Goal: Transaction & Acquisition: Purchase product/service

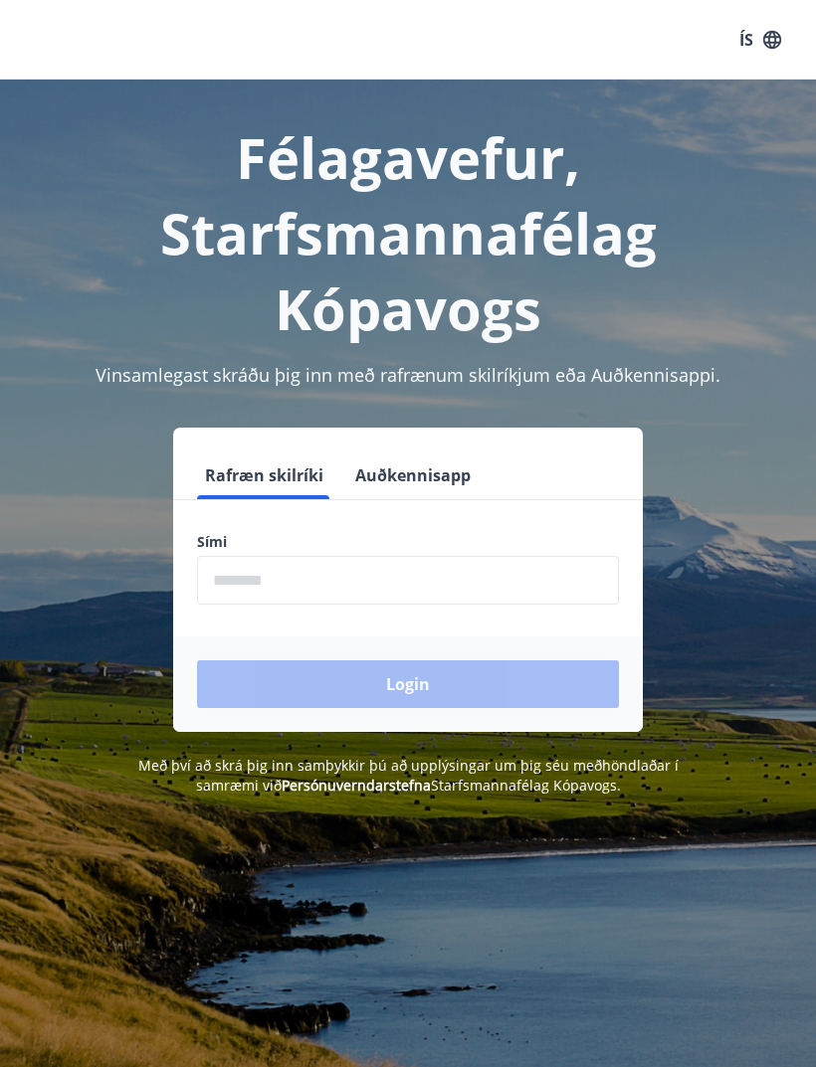
click at [448, 475] on button "Auðkennisapp" at bounding box center [412, 476] width 131 height 48
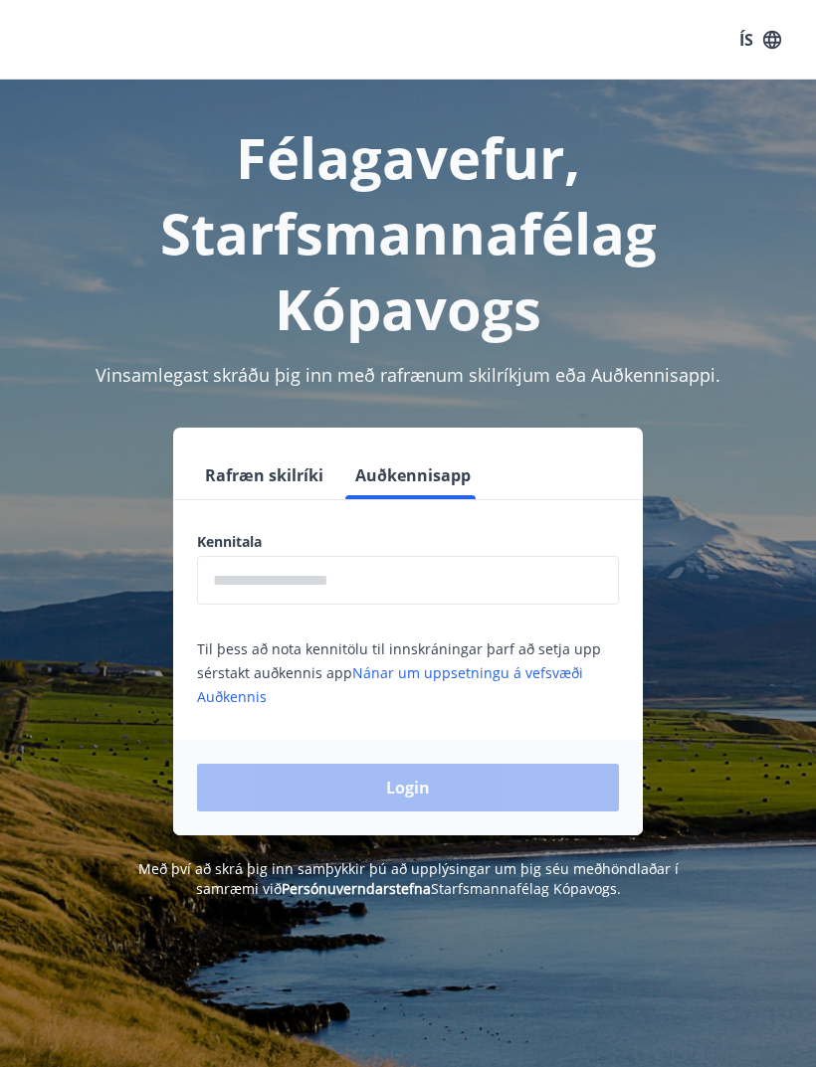
click at [493, 577] on input "text" at bounding box center [408, 580] width 422 height 49
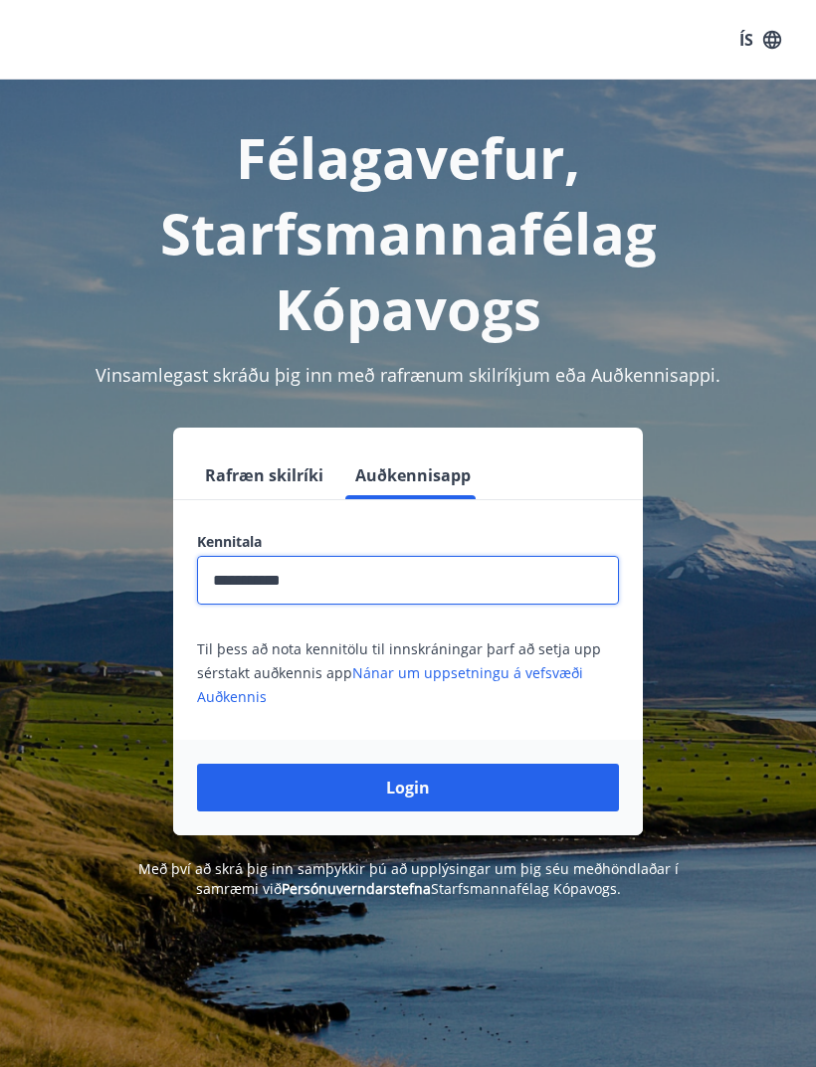
type input "**********"
click at [584, 795] on button "Login" at bounding box center [408, 788] width 422 height 48
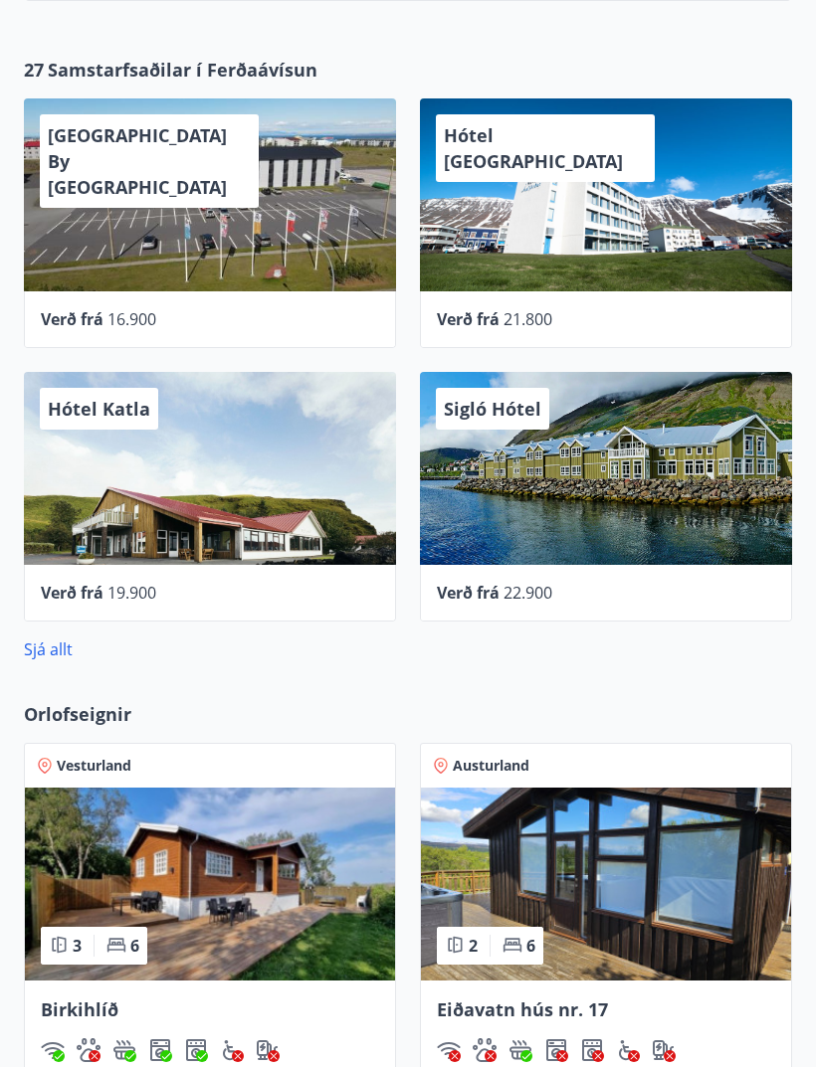
scroll to position [958, 0]
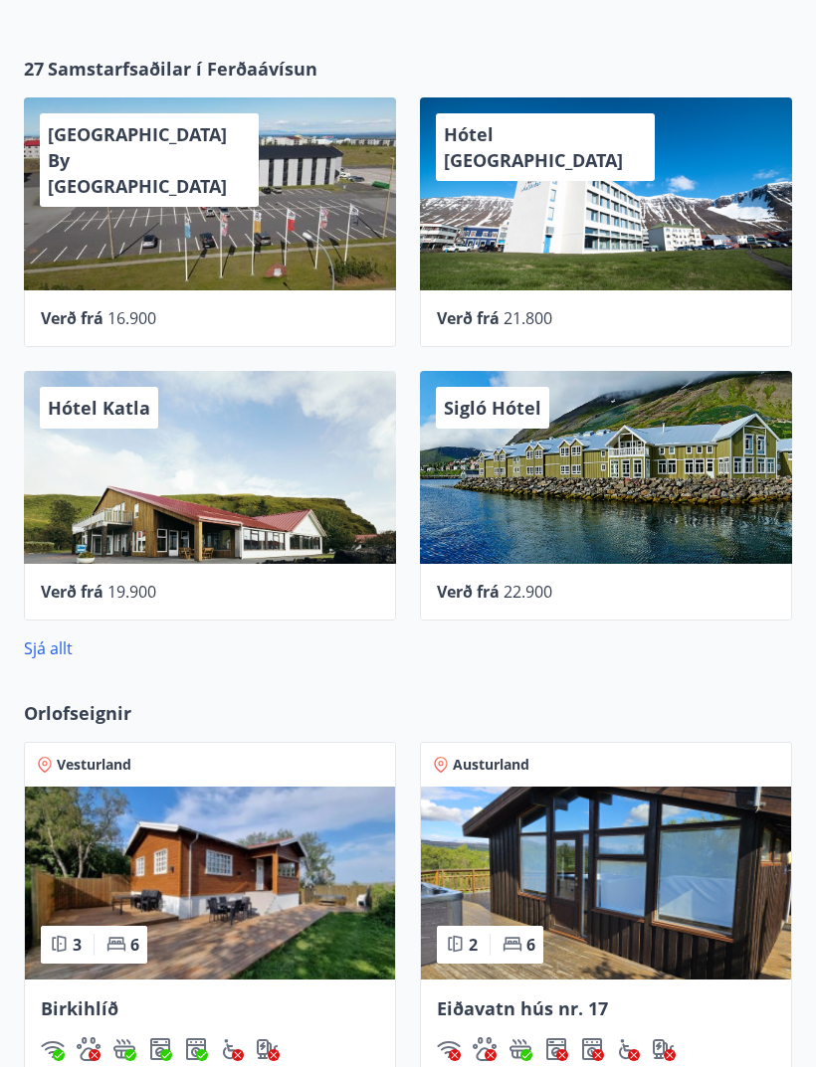
click at [61, 656] on link "Sjá allt" at bounding box center [48, 649] width 49 height 22
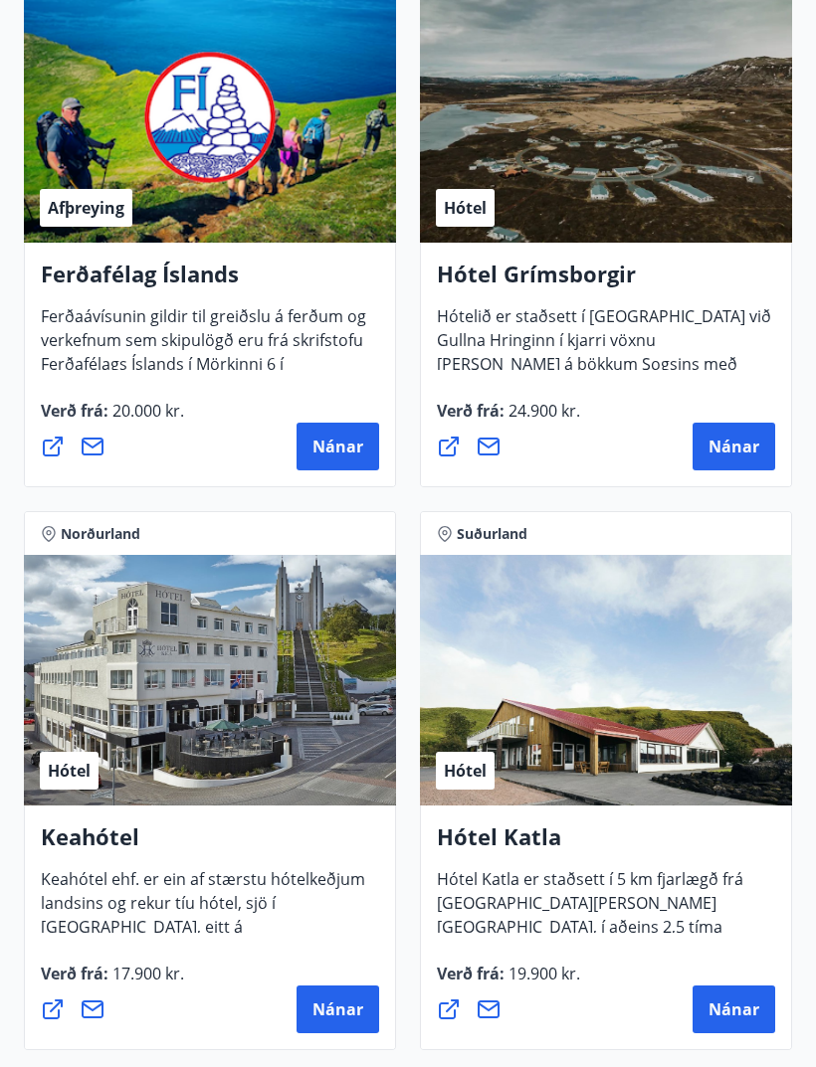
scroll to position [1138, 0]
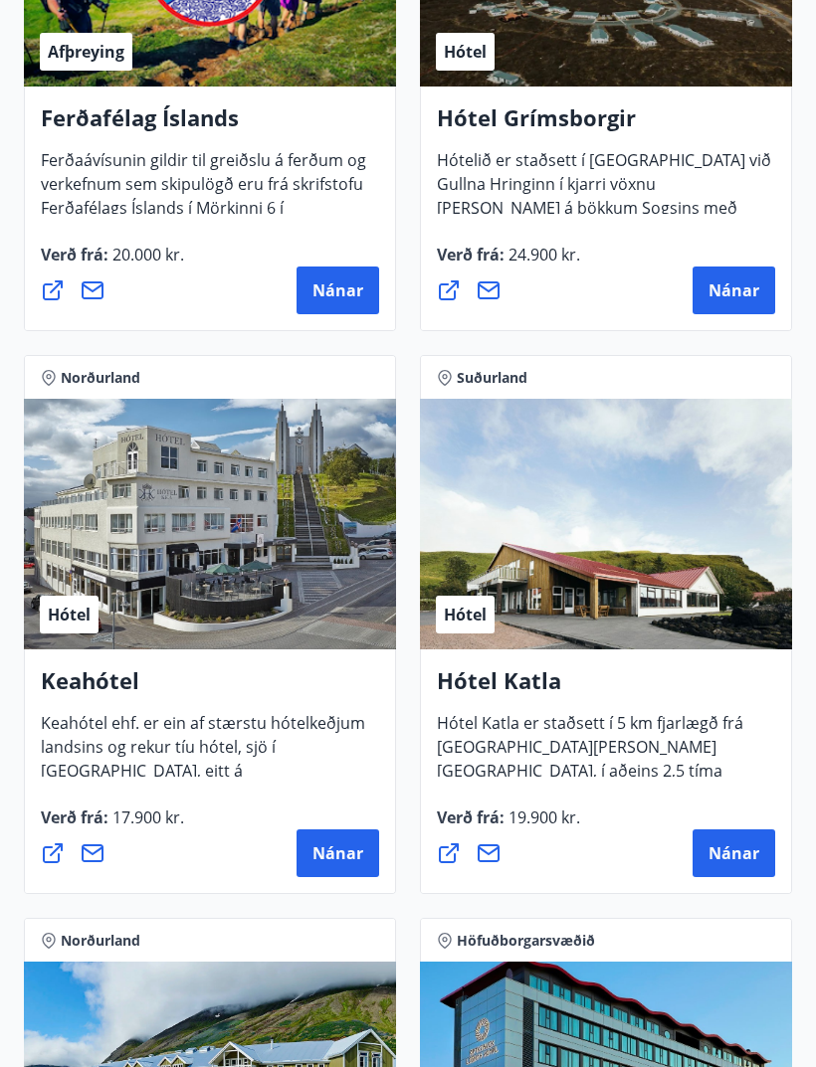
click at [88, 537] on div "Hótel" at bounding box center [210, 525] width 372 height 251
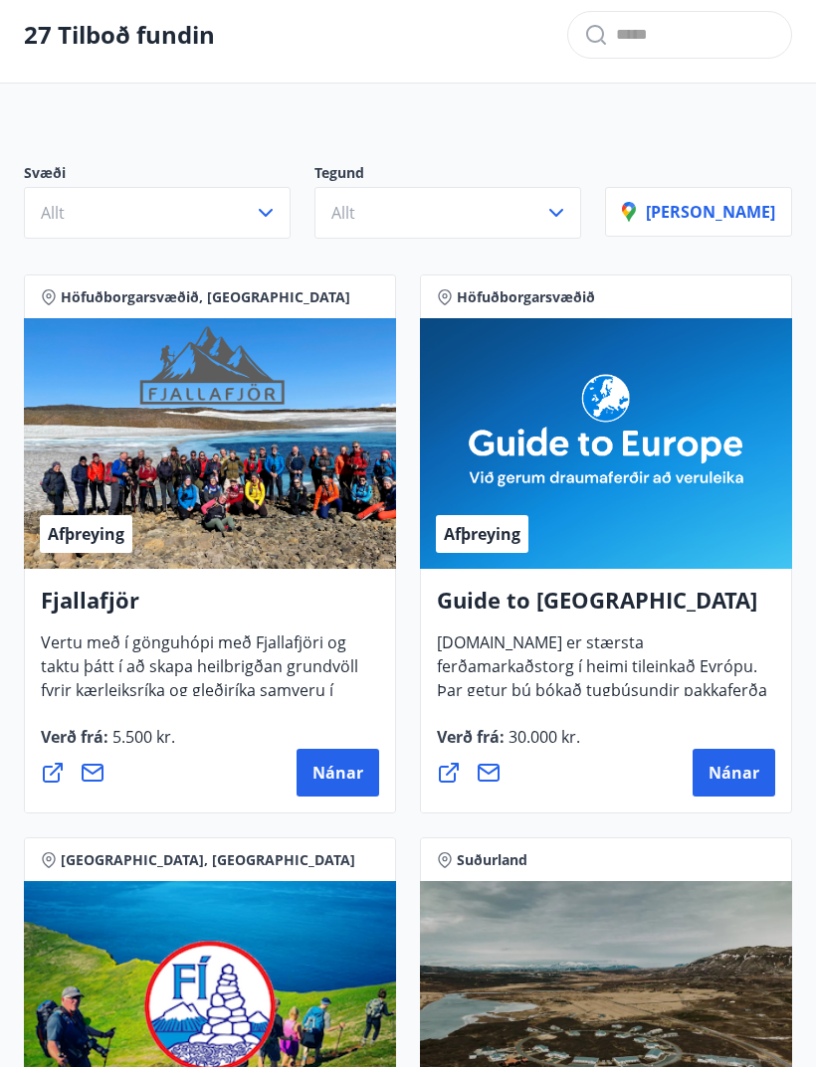
scroll to position [0, 0]
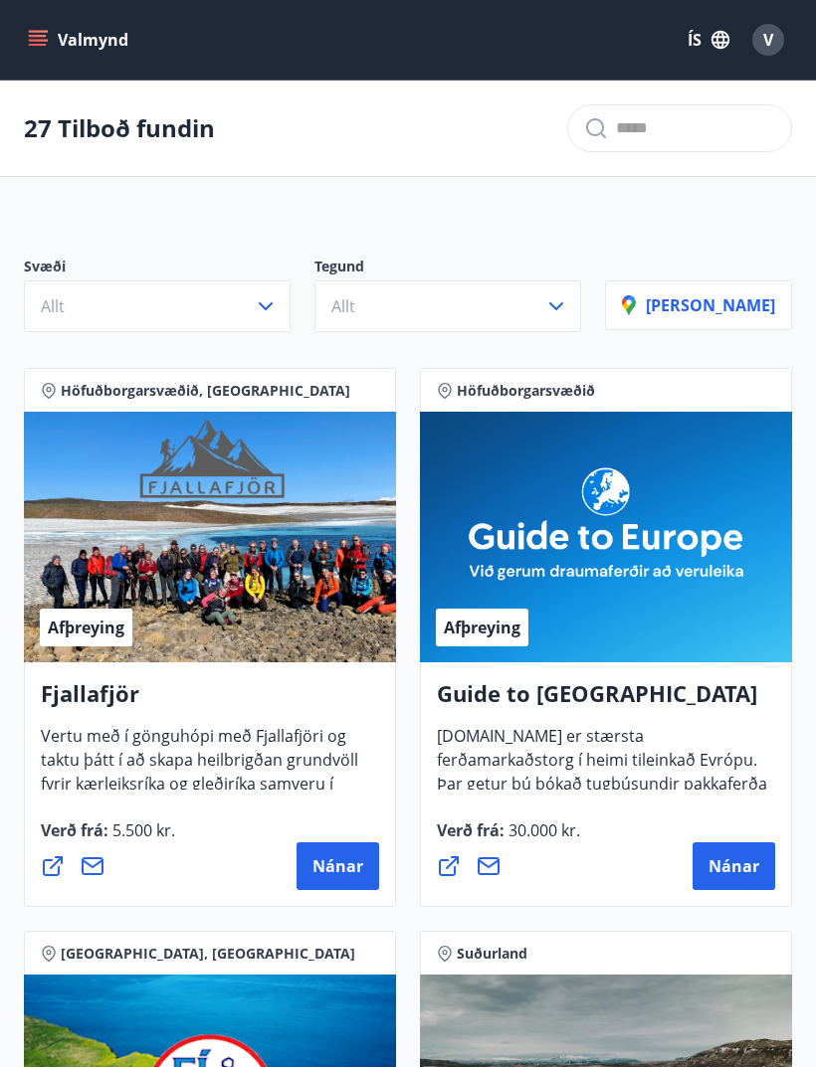
click at [222, 300] on button "Allt" at bounding box center [157, 307] width 267 height 52
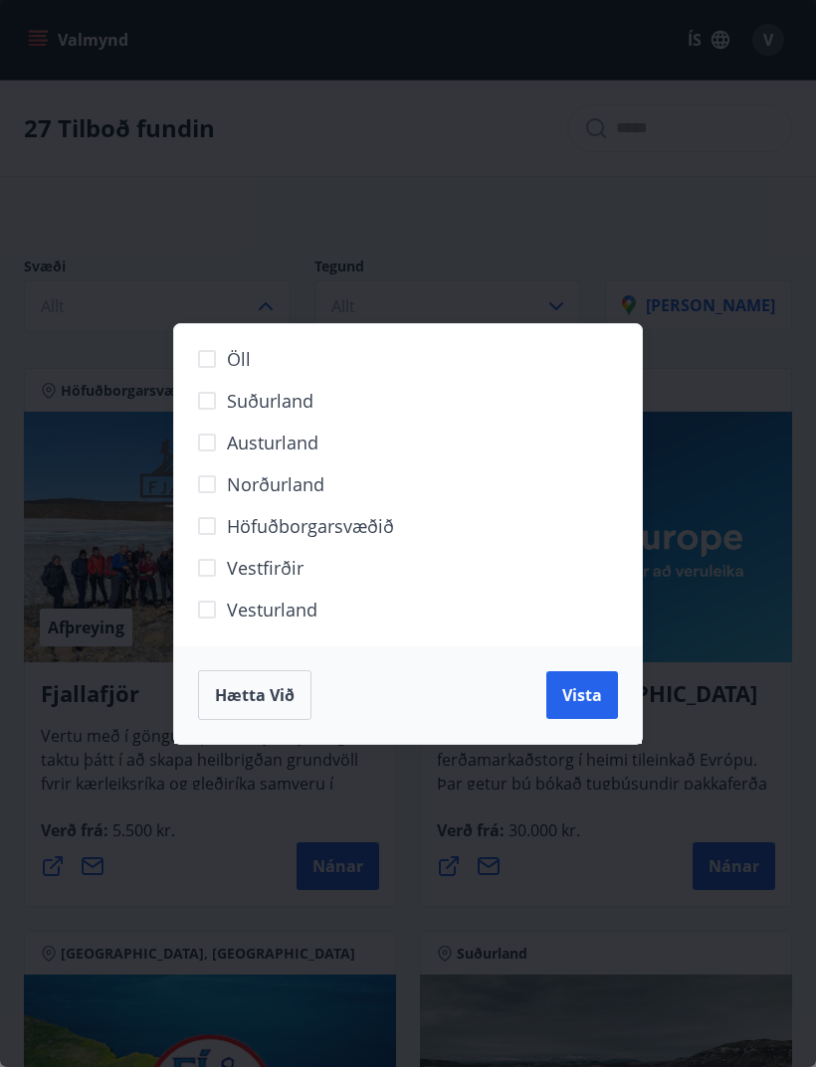
click at [289, 479] on span "Norðurland" at bounding box center [275, 485] width 97 height 26
click at [585, 697] on span "Vista" at bounding box center [582, 695] width 40 height 22
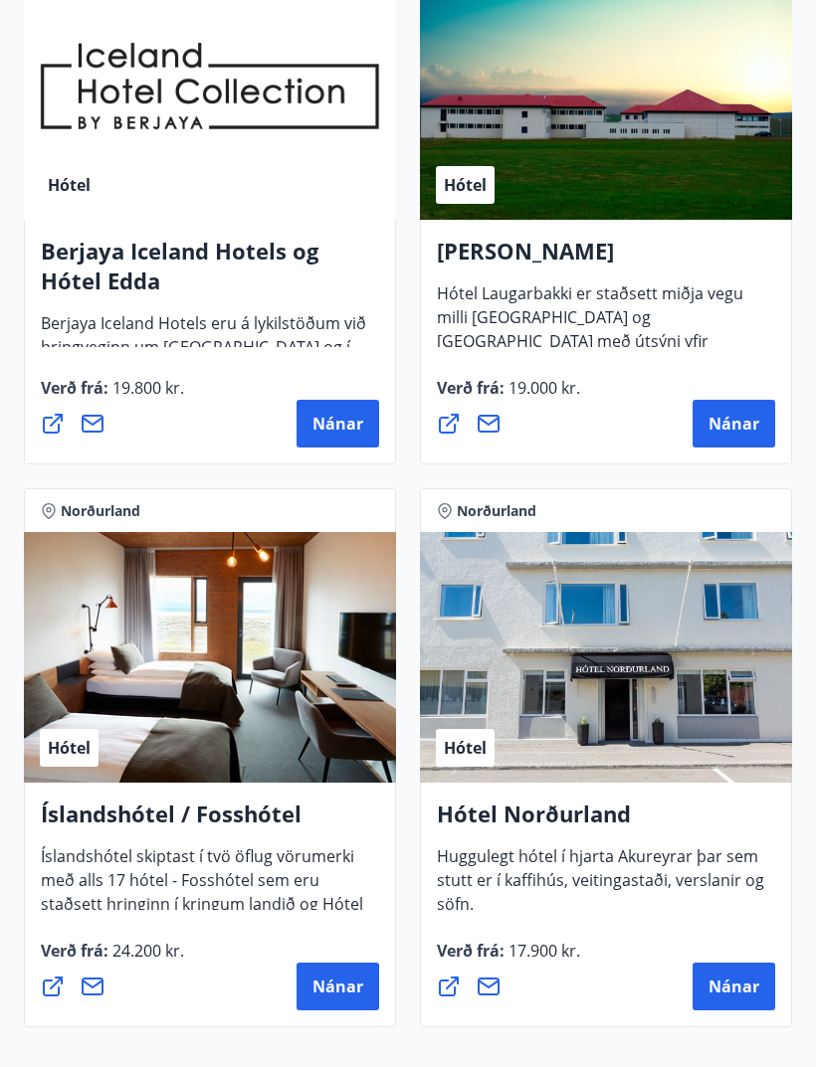
scroll to position [1108, 0]
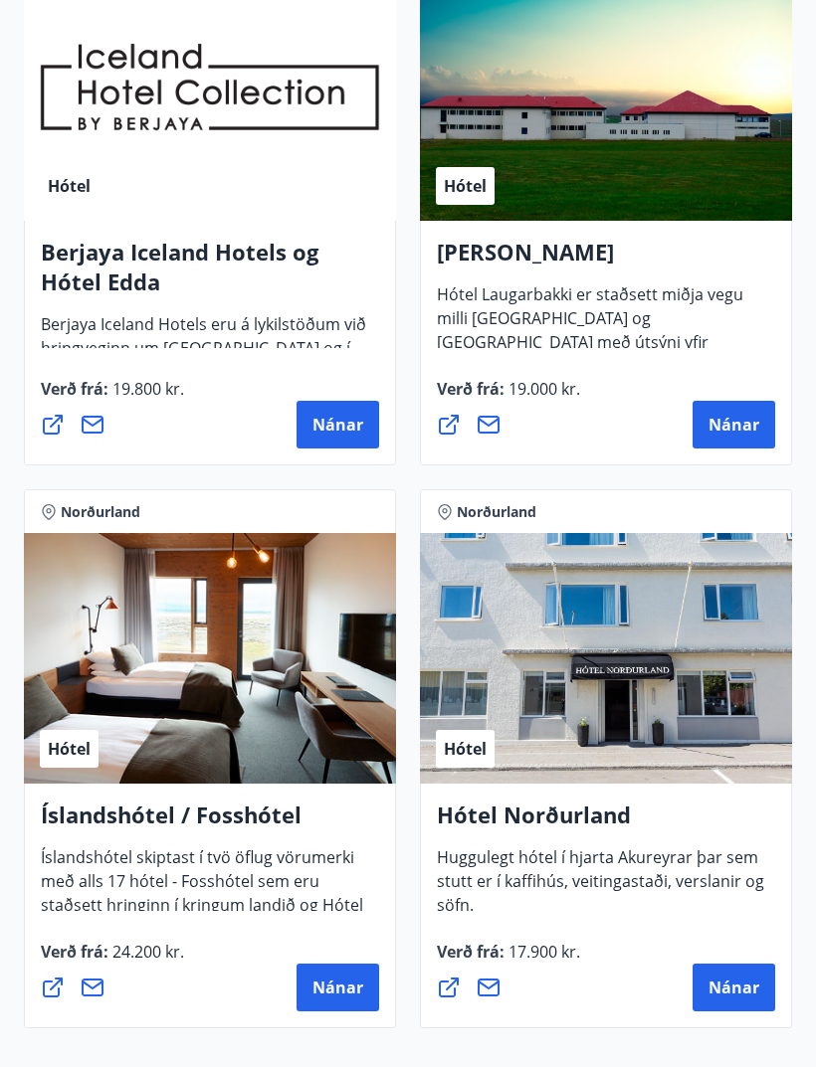
click at [700, 674] on div "Hótel" at bounding box center [606, 658] width 372 height 251
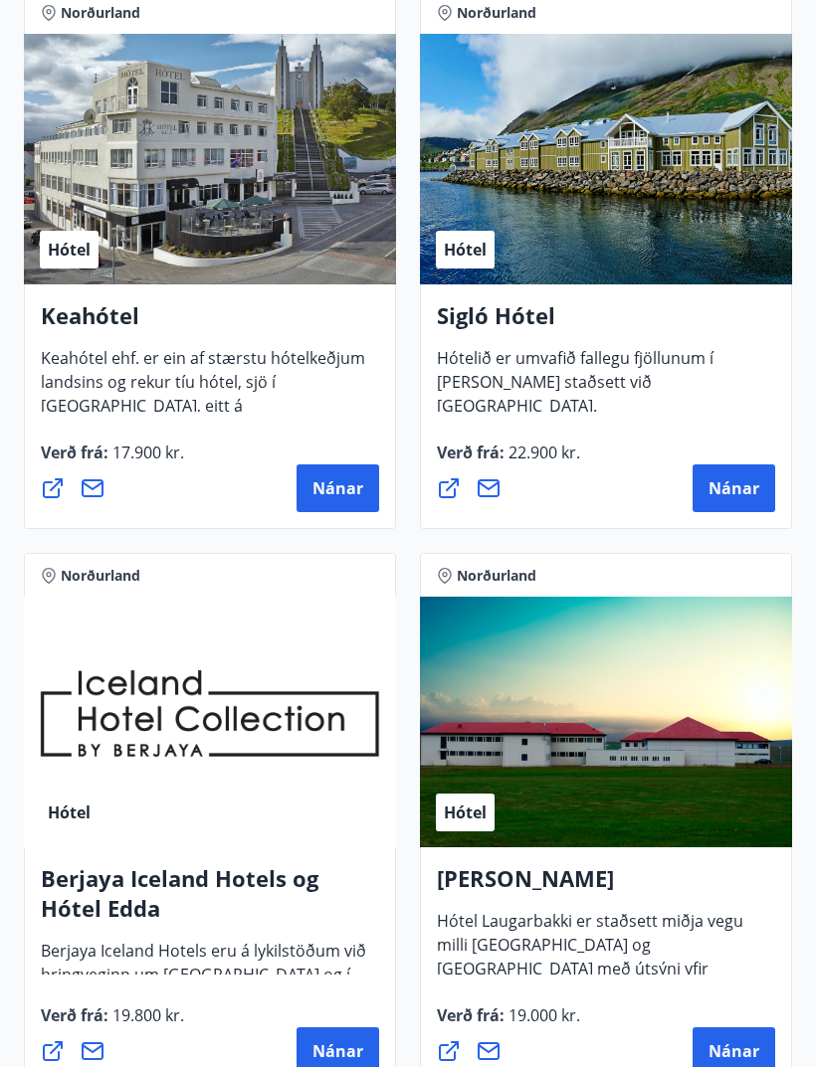
scroll to position [479, 0]
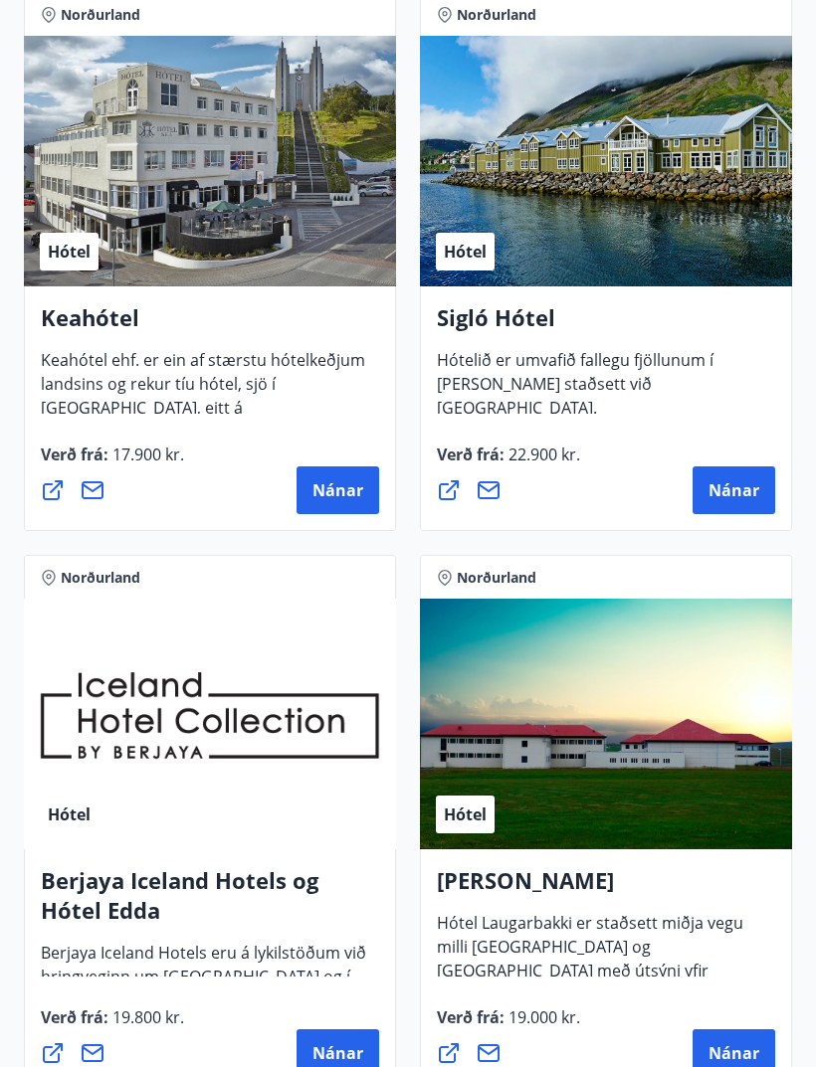
click at [70, 317] on h4 "Keahótel" at bounding box center [210, 326] width 338 height 46
click at [345, 488] on span "Nánar" at bounding box center [337, 492] width 51 height 22
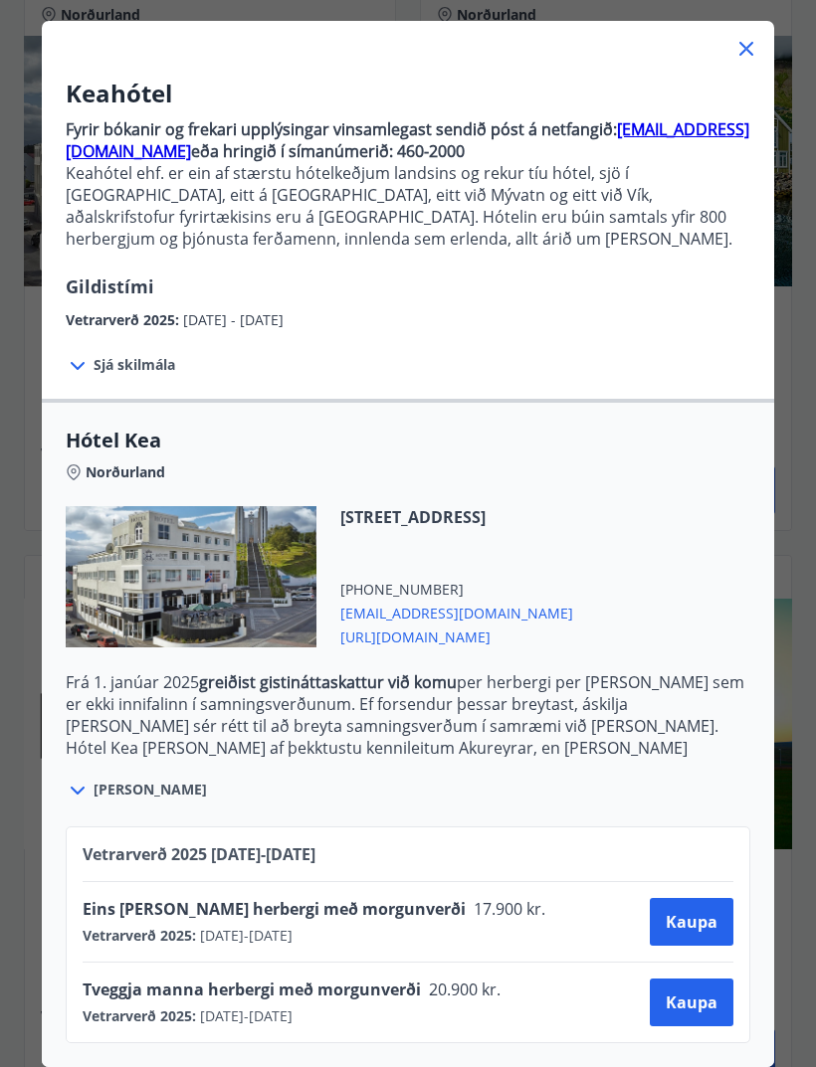
scroll to position [98, 0]
click at [701, 913] on span "Kaupa" at bounding box center [692, 922] width 52 height 22
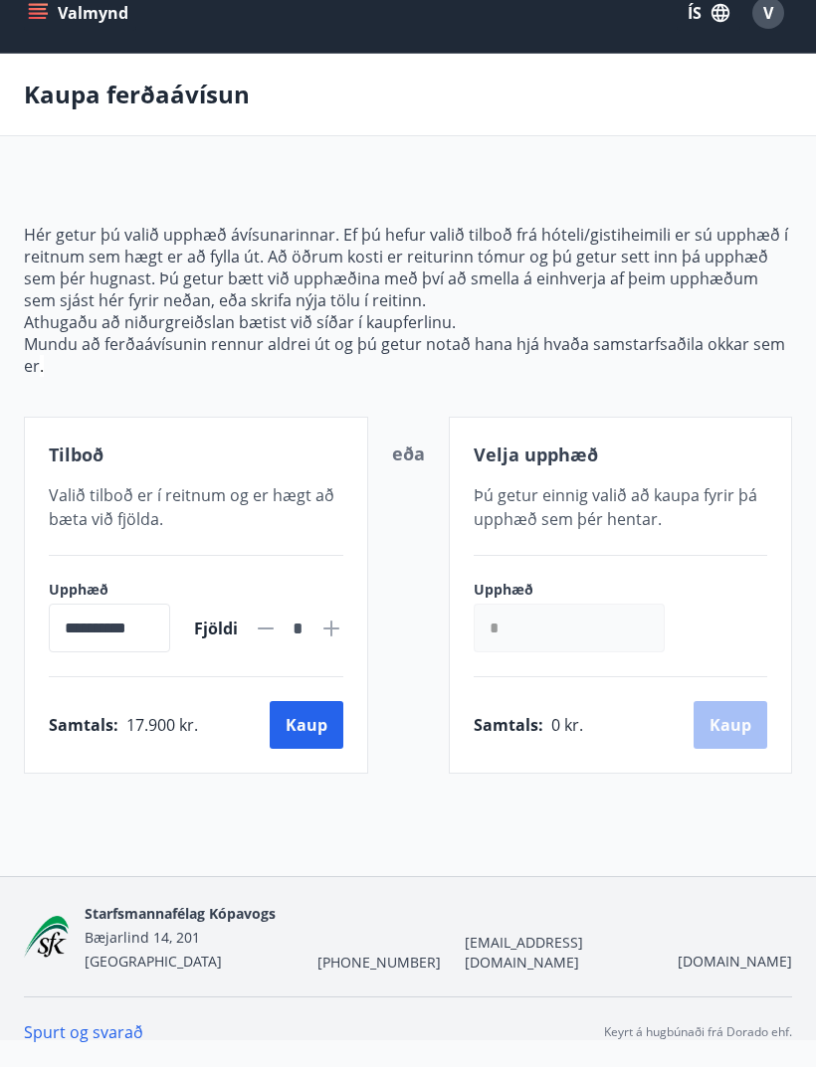
click at [341, 617] on icon at bounding box center [331, 629] width 24 height 24
type input "*"
click at [322, 701] on button "Kaup" at bounding box center [307, 725] width 74 height 48
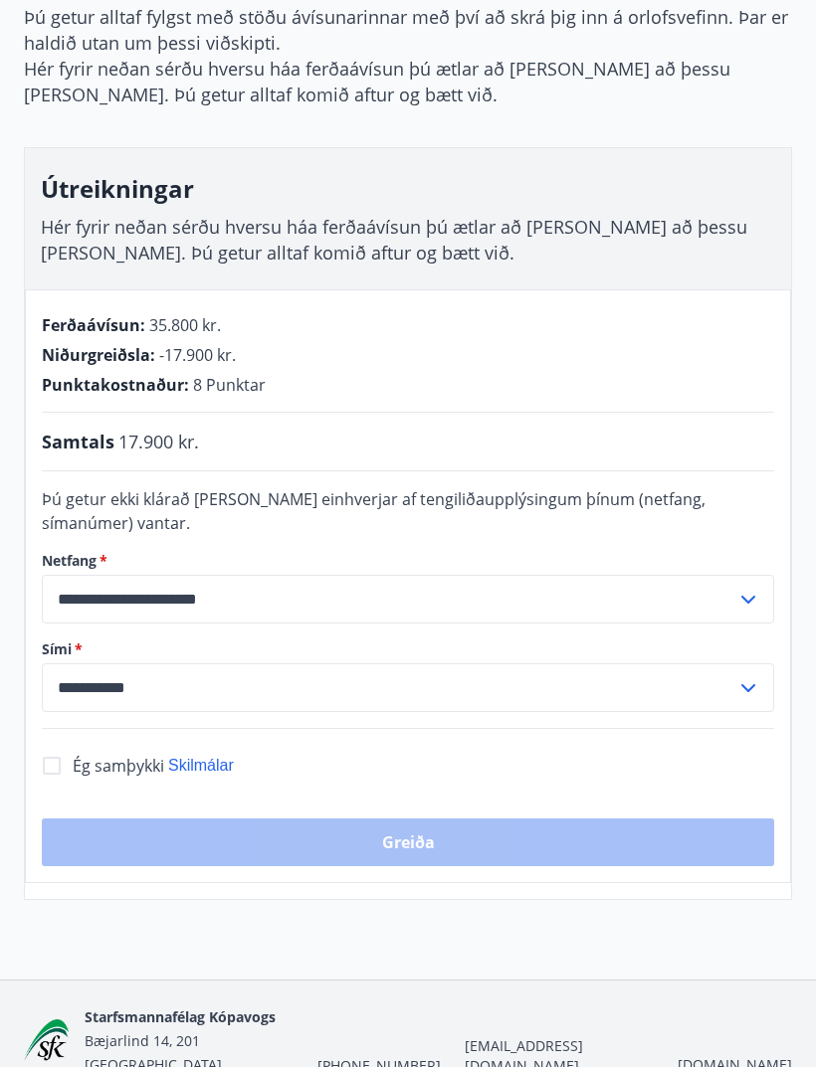
scroll to position [216, 0]
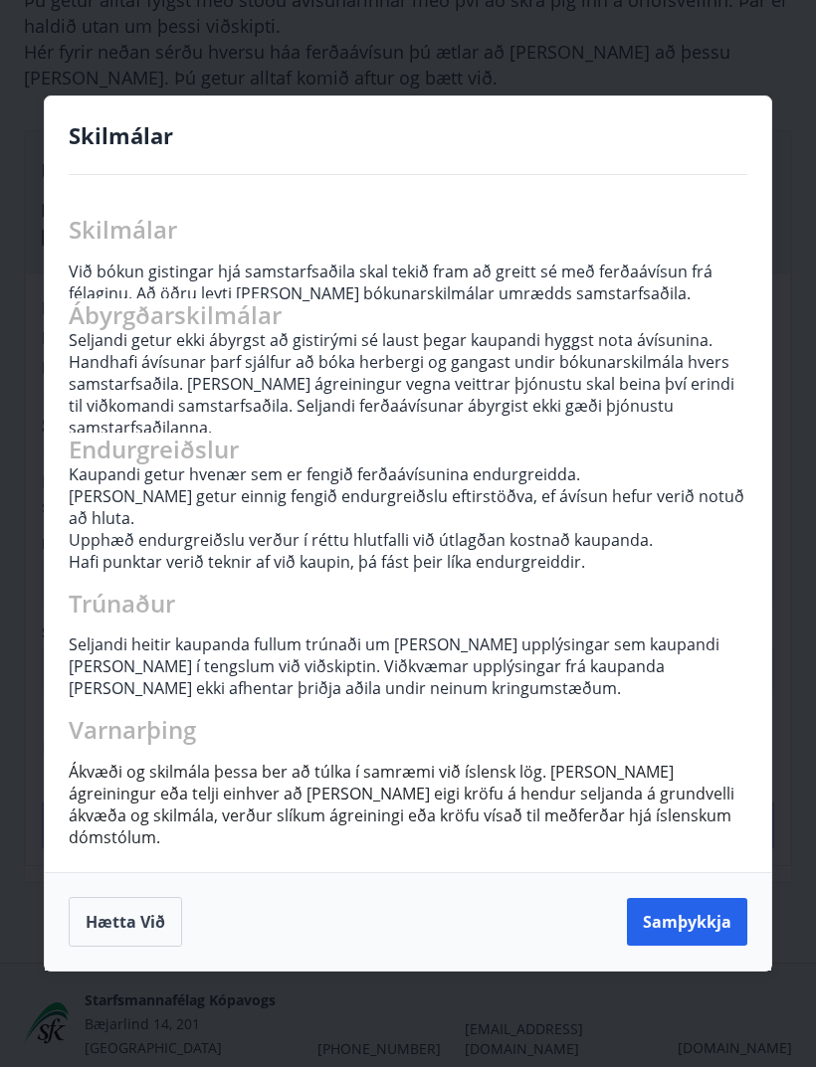
click at [717, 932] on button "Samþykkja" at bounding box center [687, 922] width 120 height 48
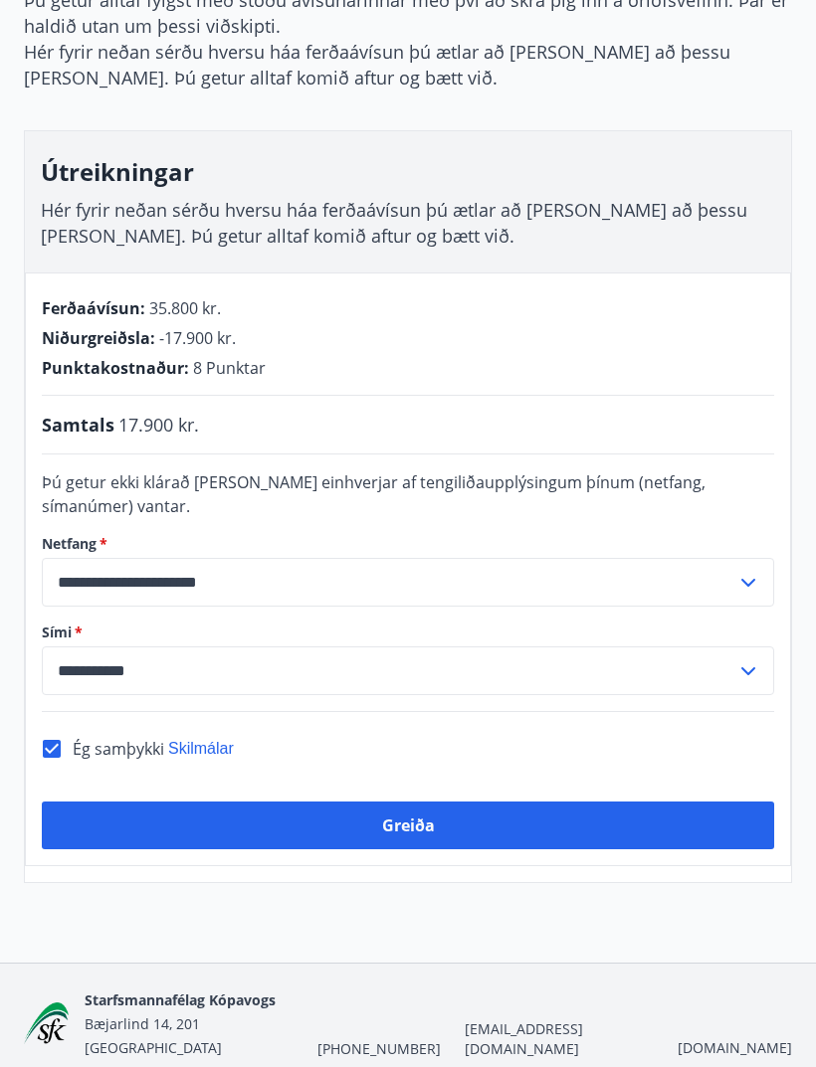
click at [704, 823] on button "Greiða" at bounding box center [408, 826] width 732 height 48
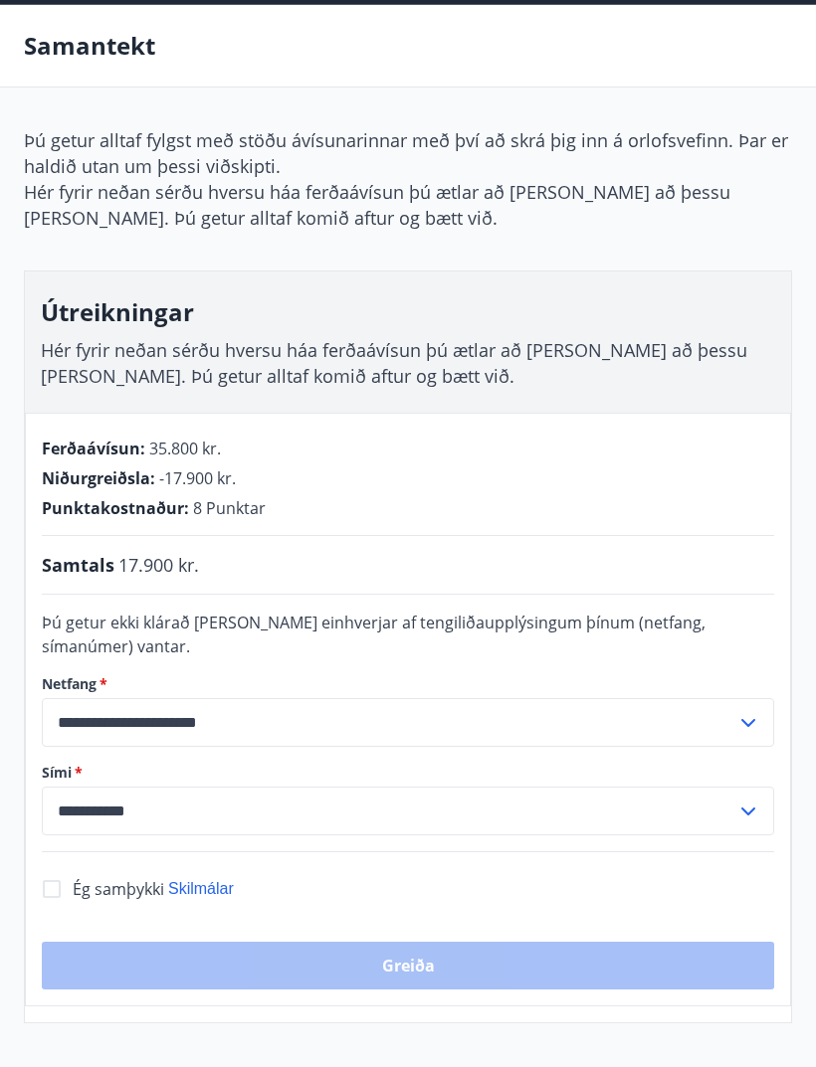
scroll to position [216, 0]
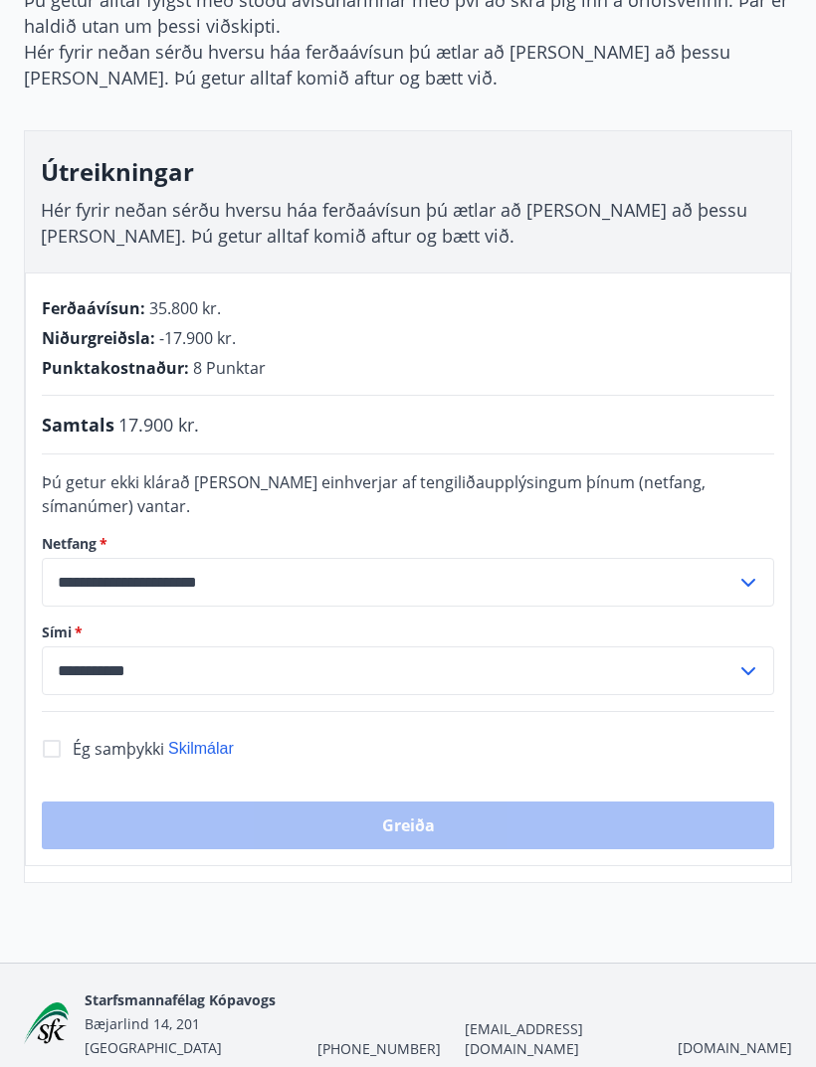
click at [131, 762] on div "Ég samþykki Skilmálar" at bounding box center [153, 749] width 161 height 42
click at [94, 752] on span "Ég samþykki" at bounding box center [119, 749] width 92 height 22
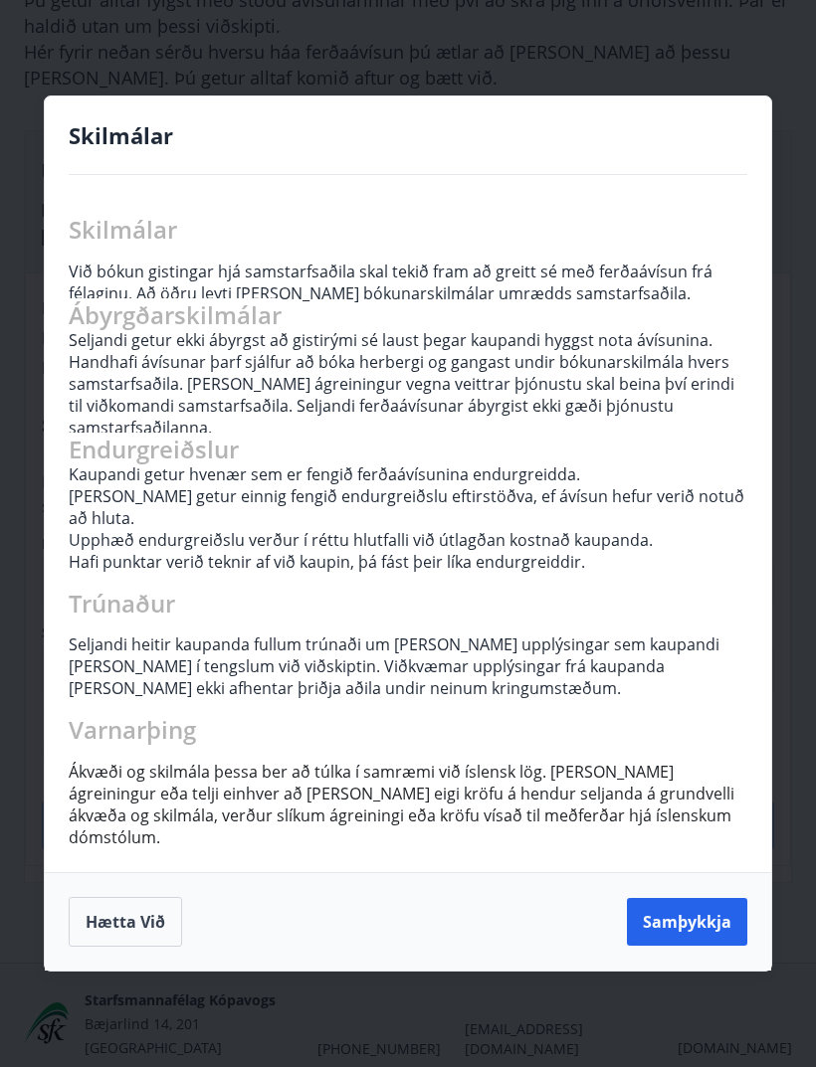
click at [691, 945] on button "Samþykkja" at bounding box center [687, 922] width 120 height 48
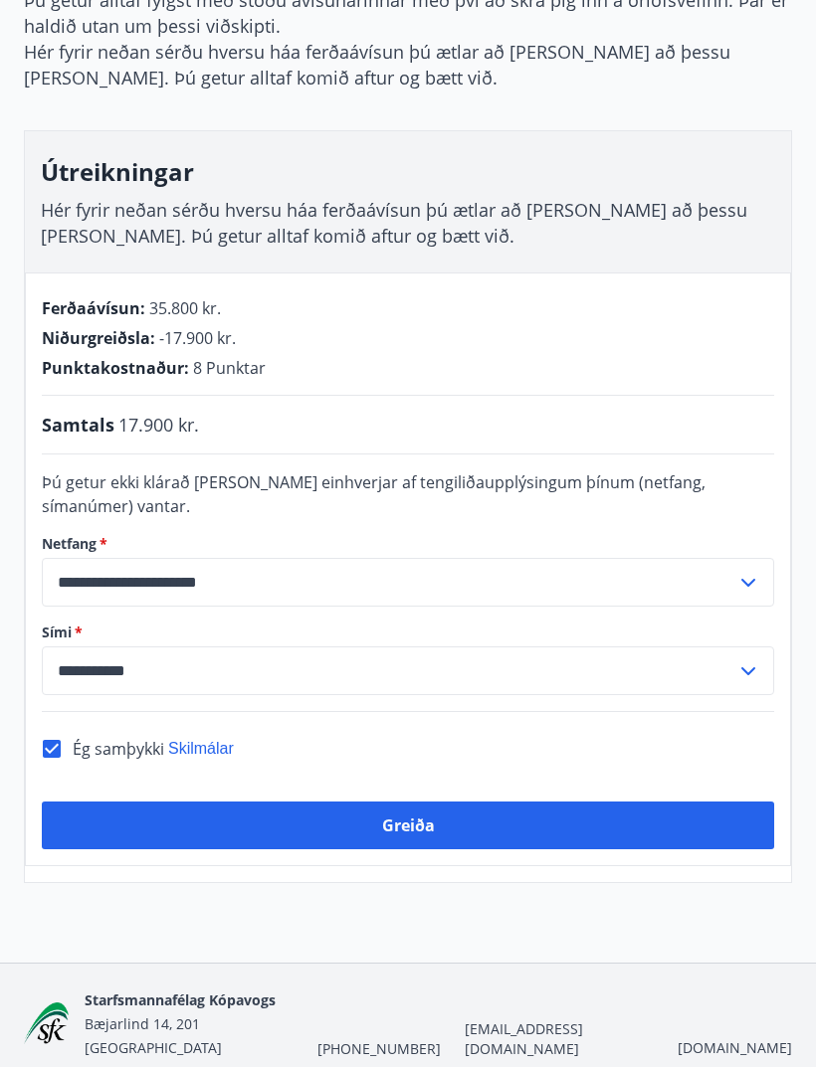
click at [553, 831] on button "Greiða" at bounding box center [408, 826] width 732 height 48
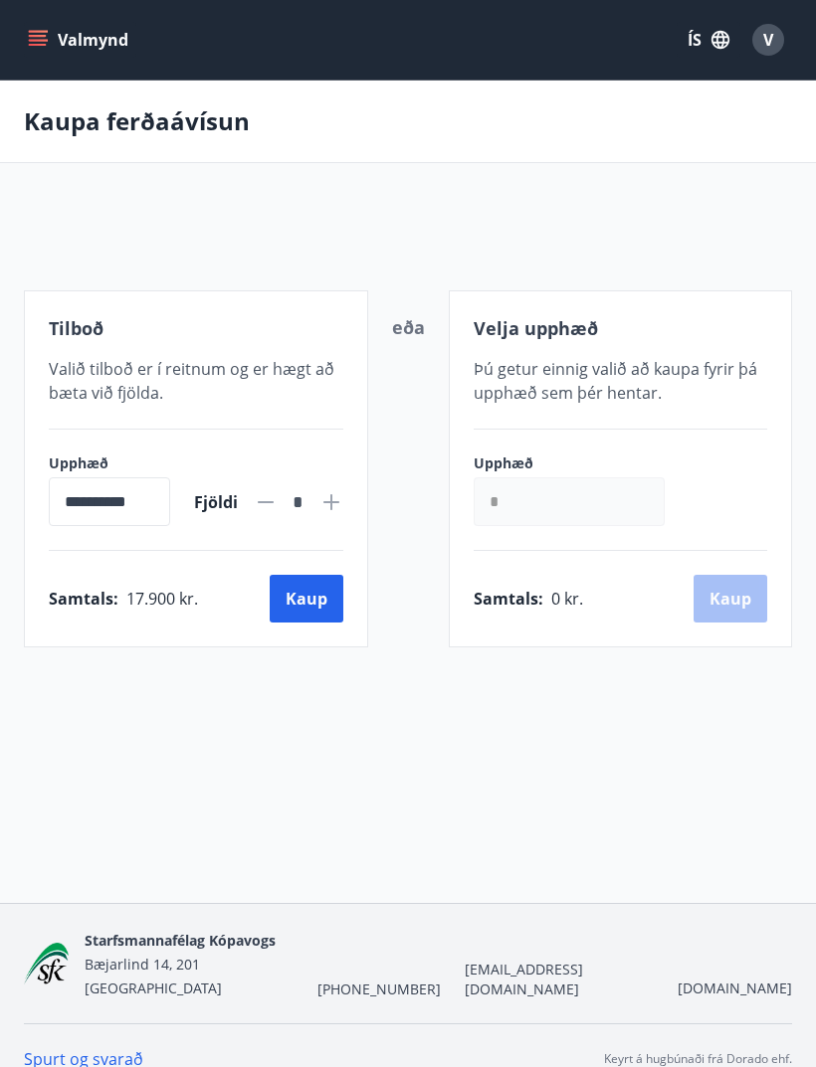
scroll to position [67, 0]
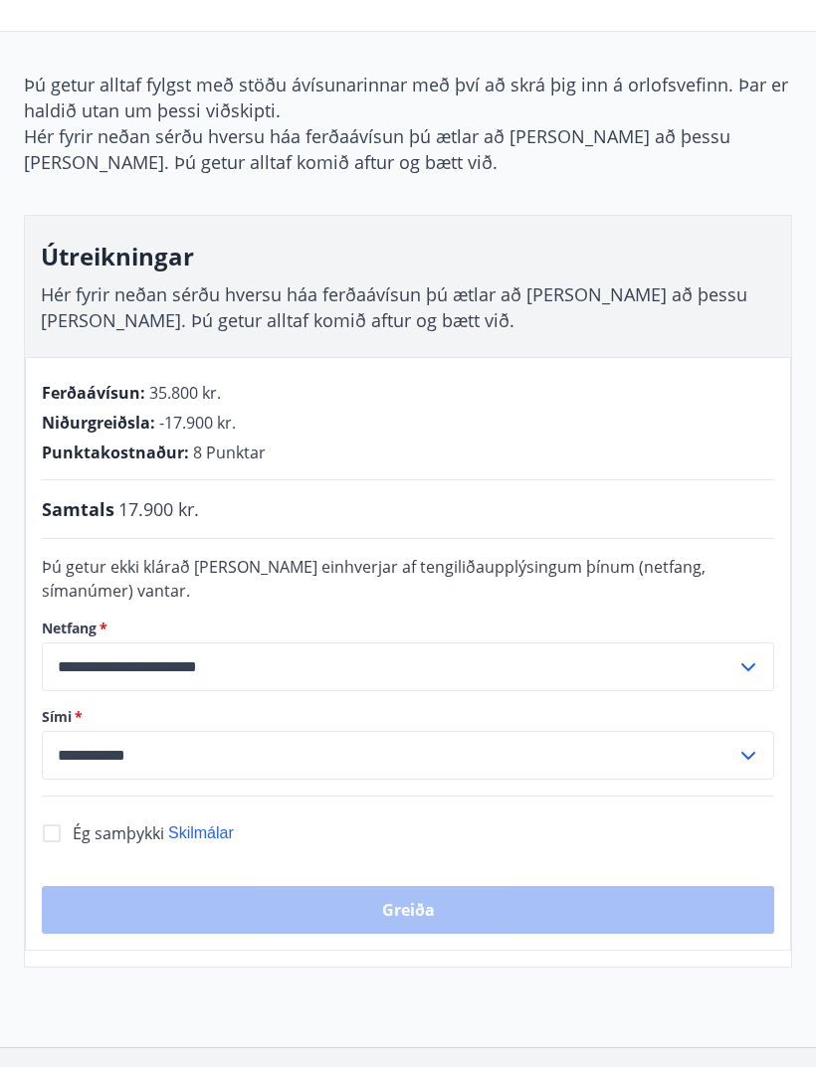
scroll to position [216, 0]
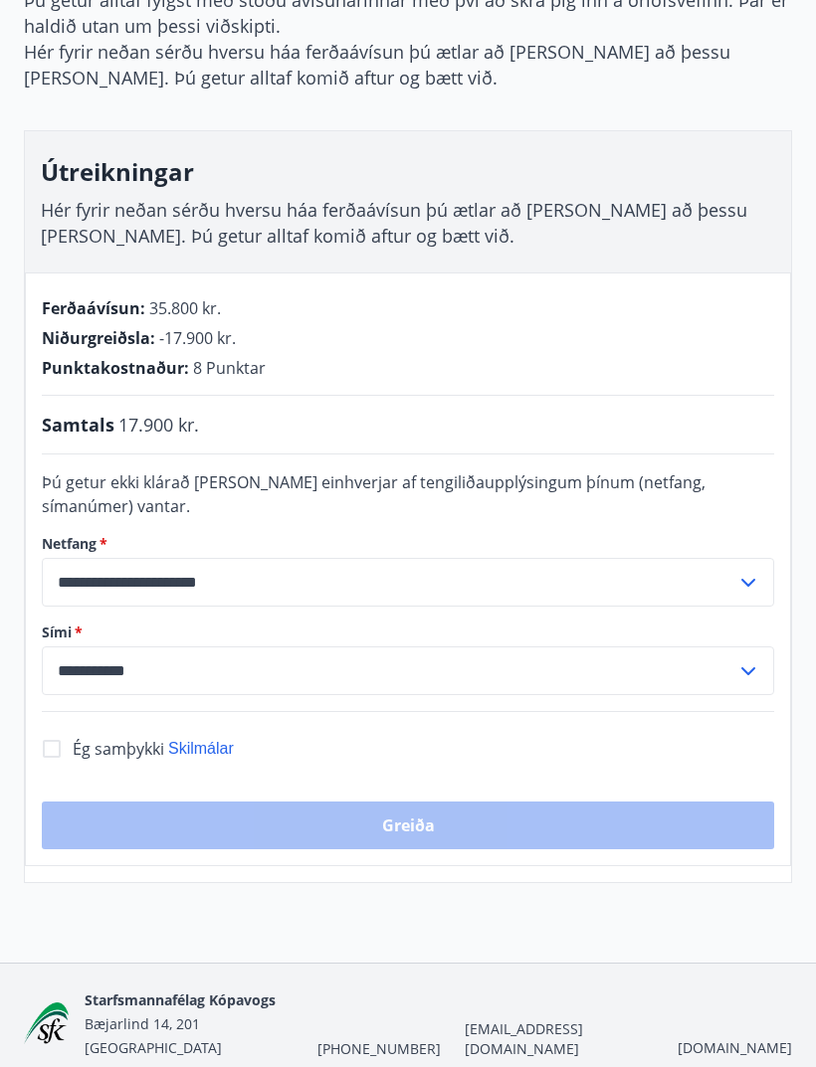
click at [140, 749] on span "Ég samþykki" at bounding box center [119, 749] width 92 height 22
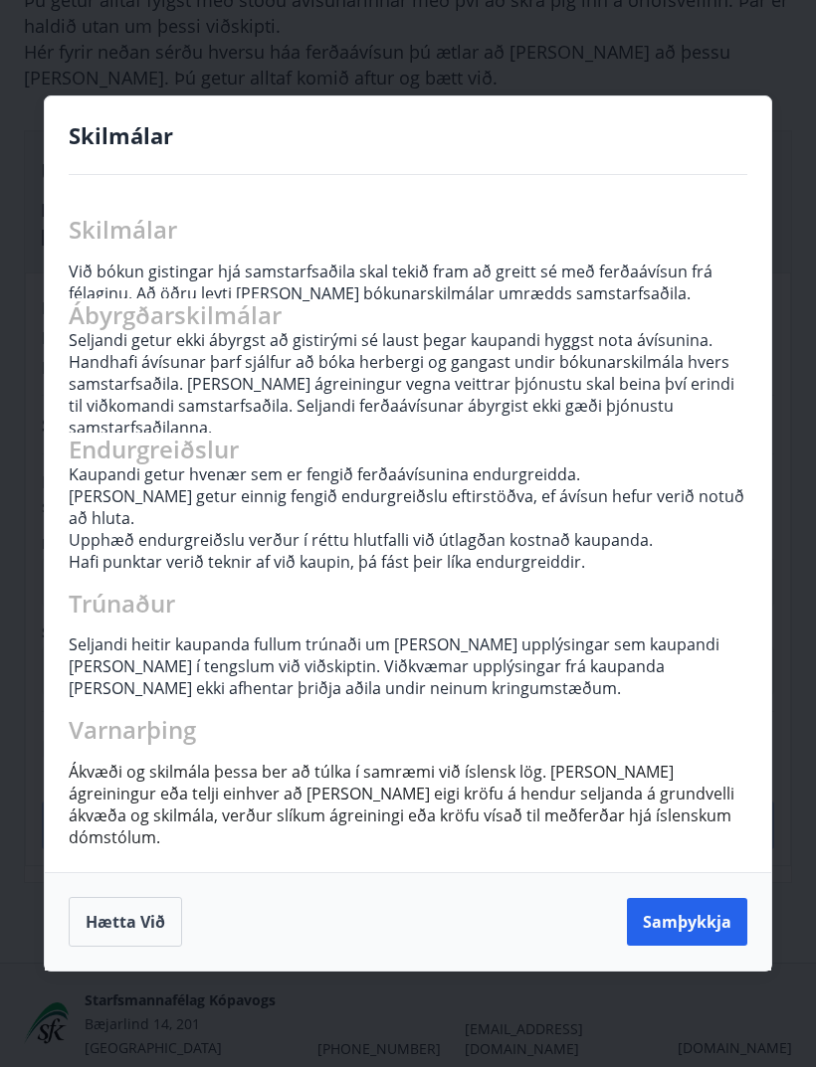
click at [680, 928] on button "Samþykkja" at bounding box center [687, 922] width 120 height 48
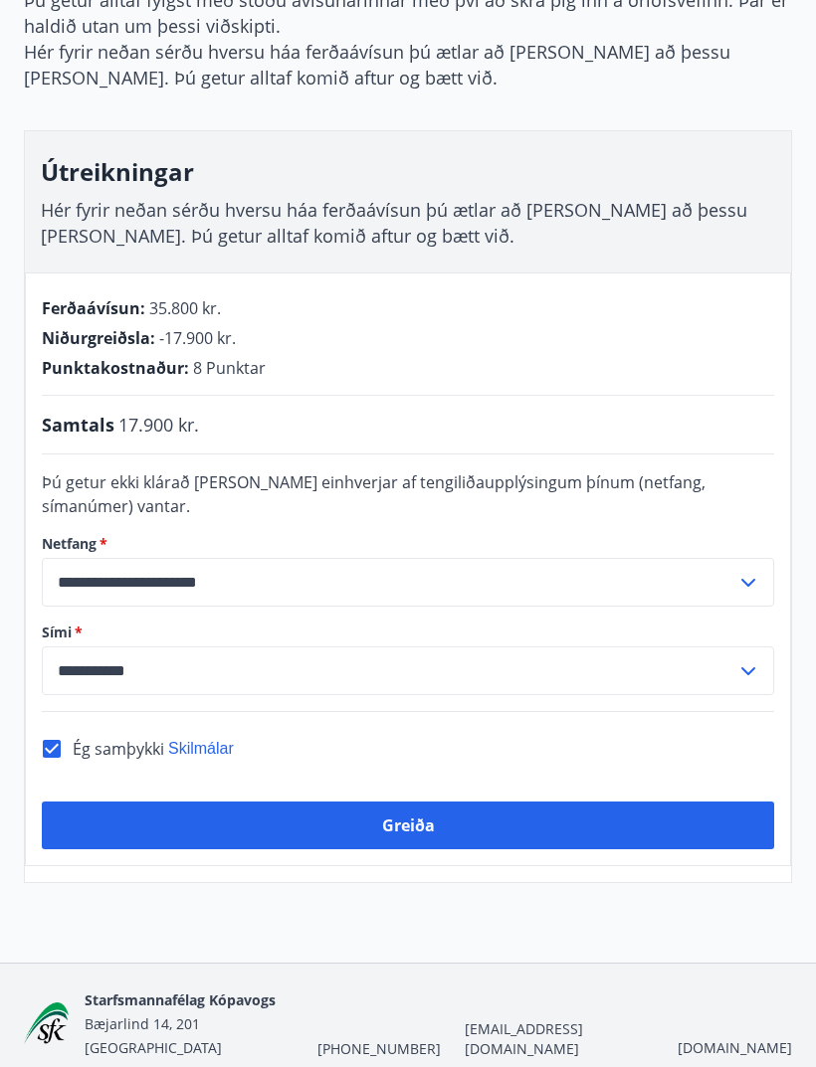
click at [587, 828] on button "Greiða" at bounding box center [408, 826] width 732 height 48
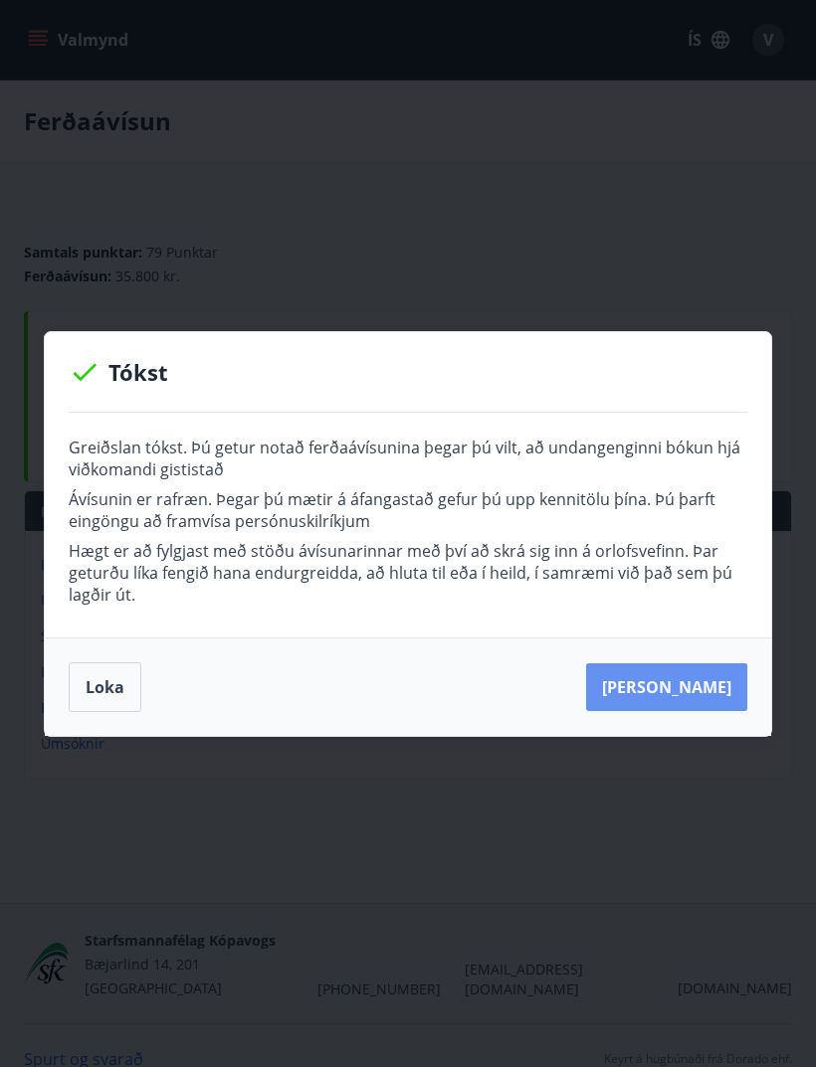
click at [699, 703] on button "[PERSON_NAME]" at bounding box center [666, 688] width 161 height 48
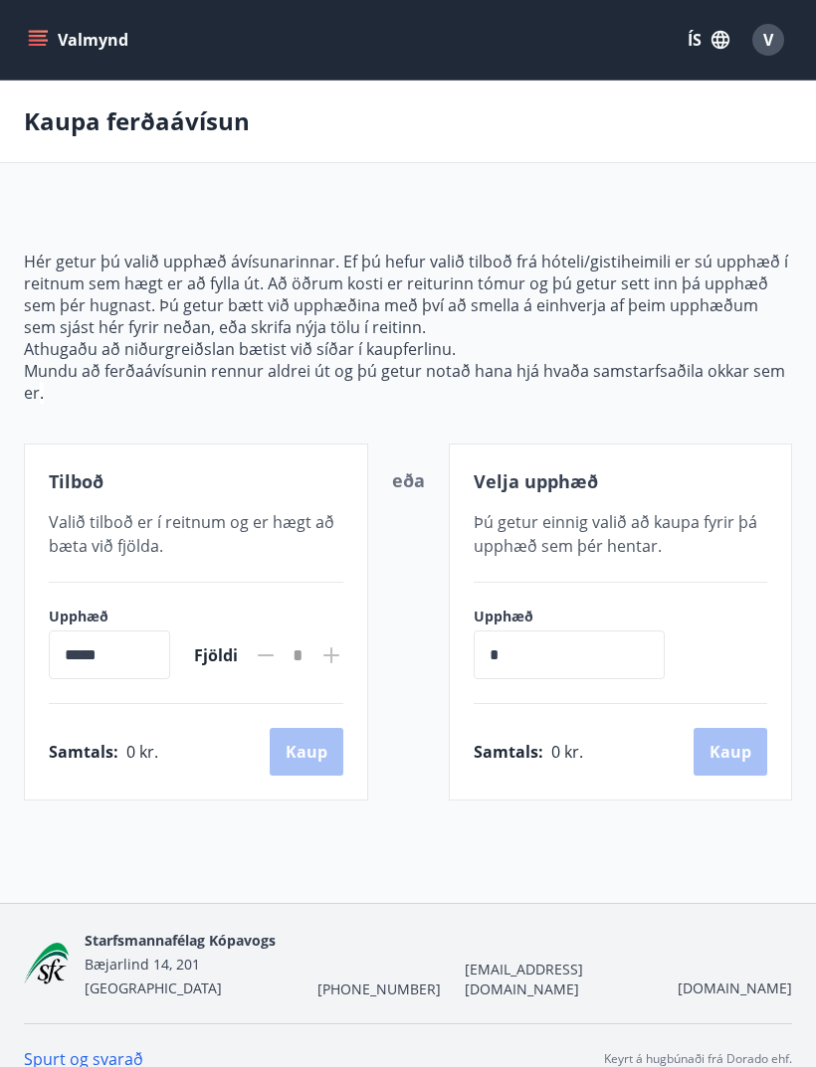
click at [38, 44] on icon "menu" at bounding box center [38, 45] width 18 height 2
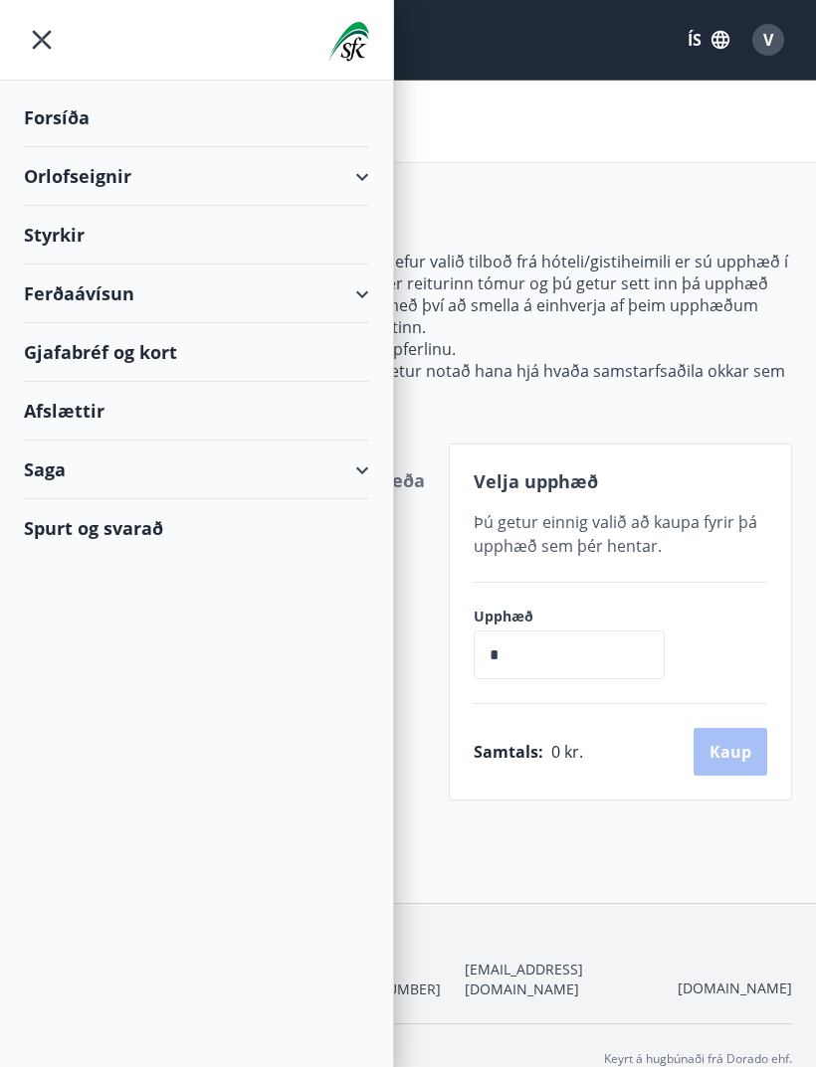
click at [304, 287] on div "Ferðaávísun" at bounding box center [196, 294] width 345 height 59
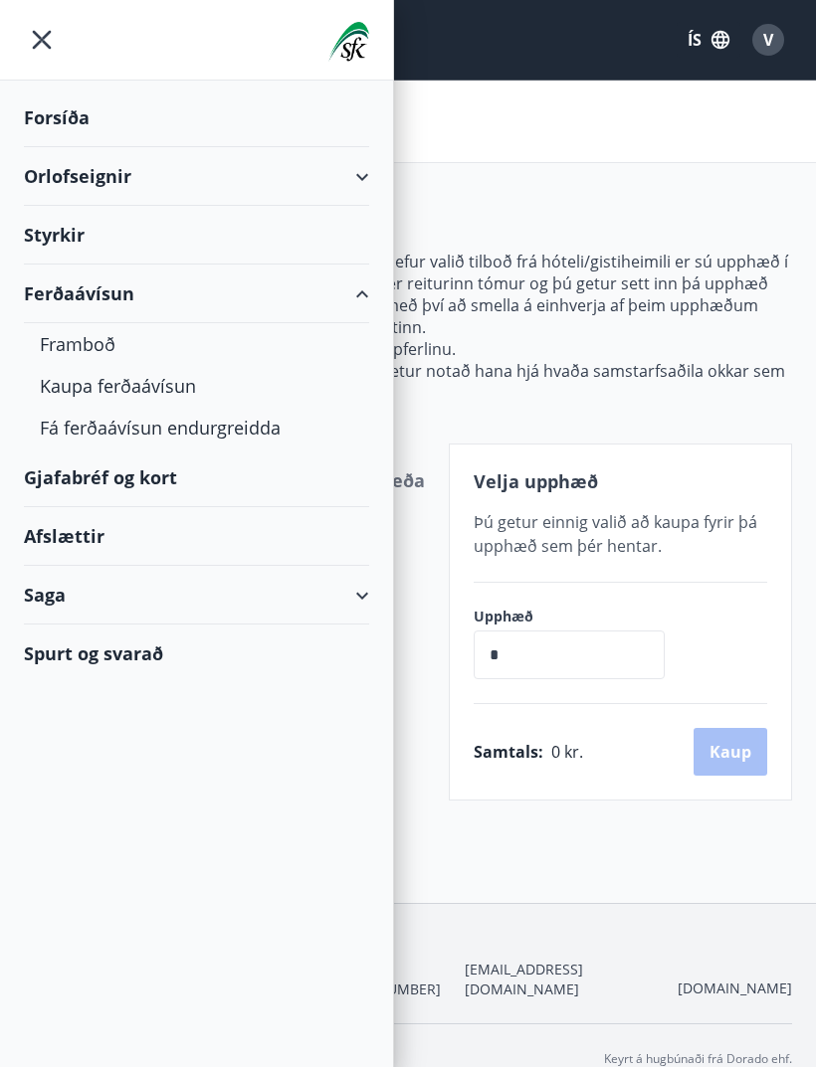
click at [101, 346] on div "Framboð" at bounding box center [196, 344] width 313 height 42
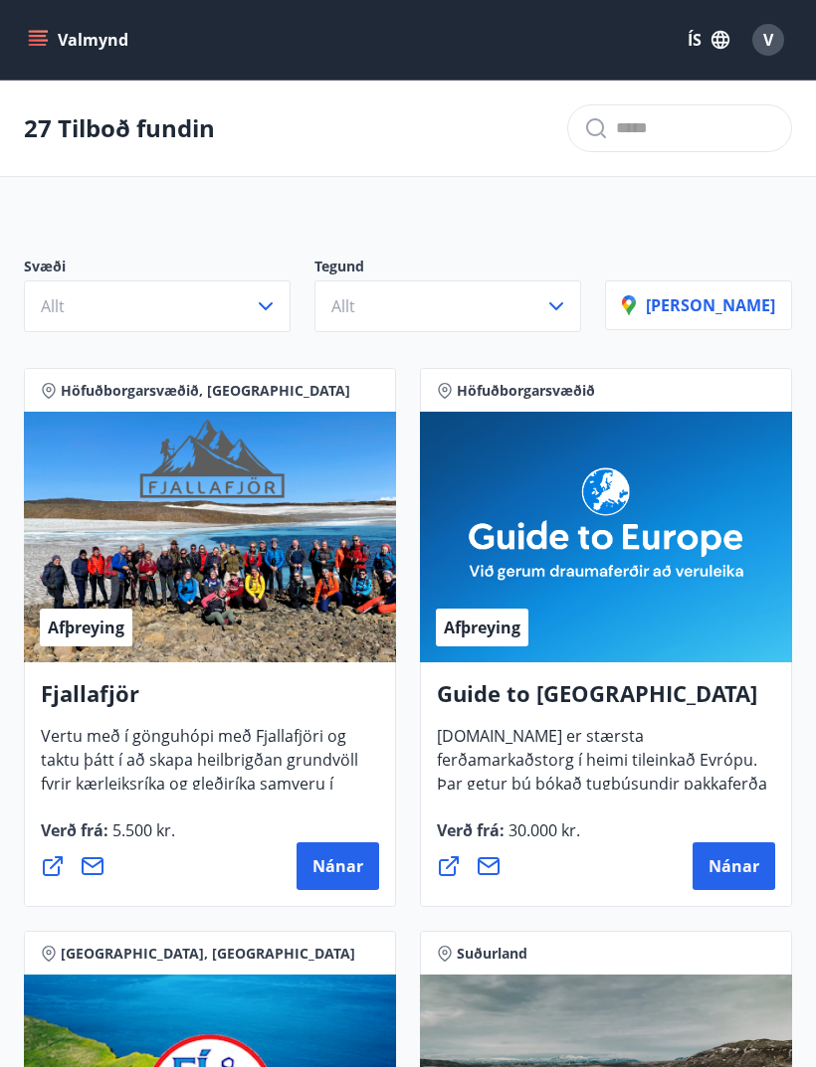
click at [36, 44] on icon "menu" at bounding box center [38, 45] width 18 height 2
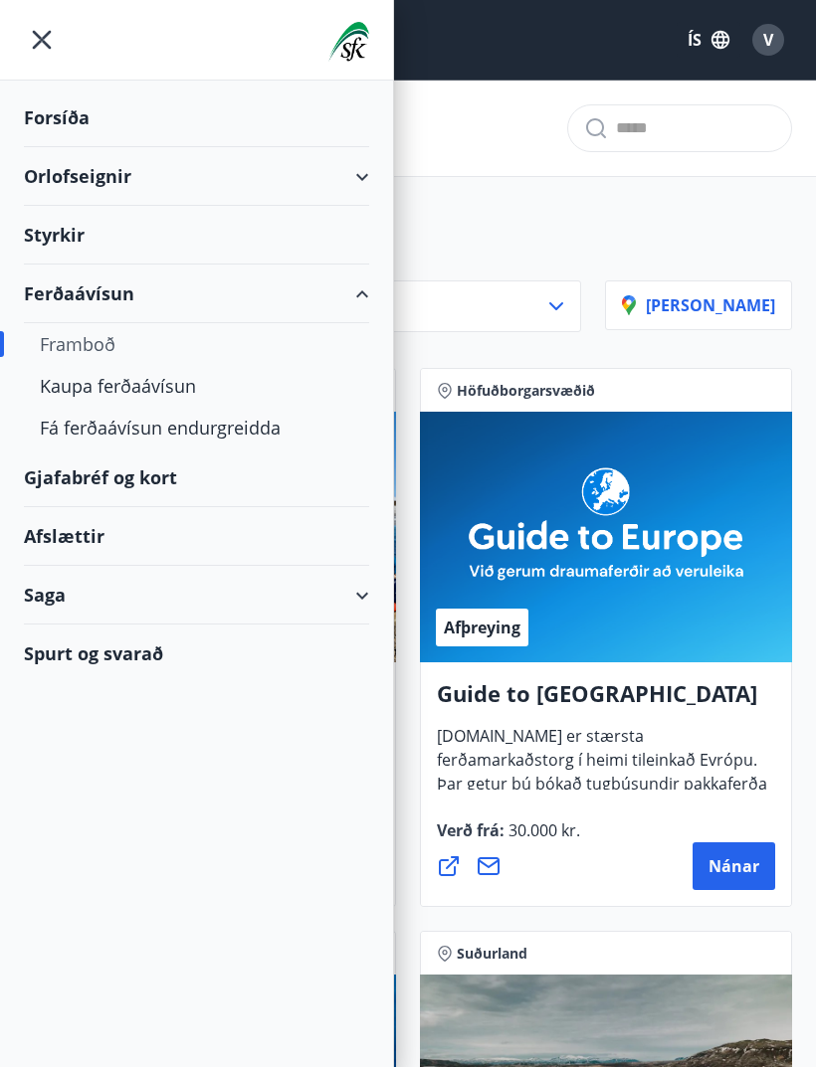
click at [308, 475] on div "Gjafabréf og kort" at bounding box center [196, 478] width 345 height 59
click at [328, 597] on div "Saga" at bounding box center [196, 595] width 345 height 59
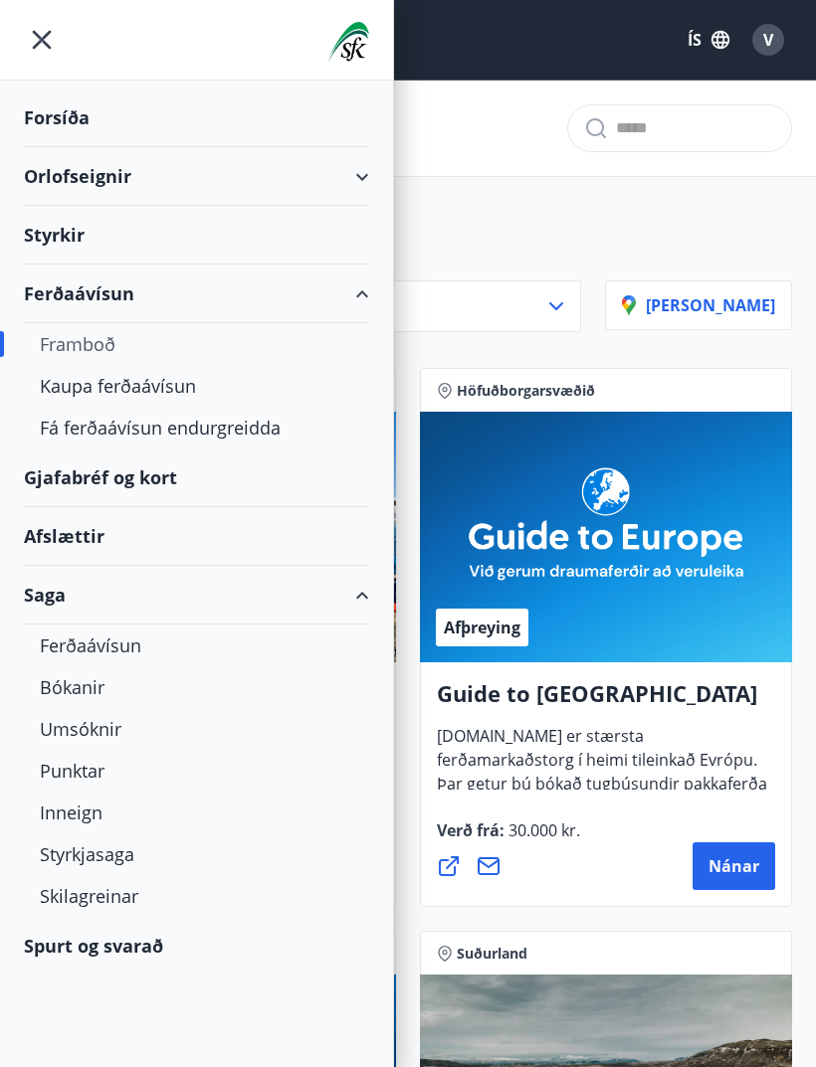
click at [114, 644] on div "Ferðaávísun" at bounding box center [196, 646] width 313 height 42
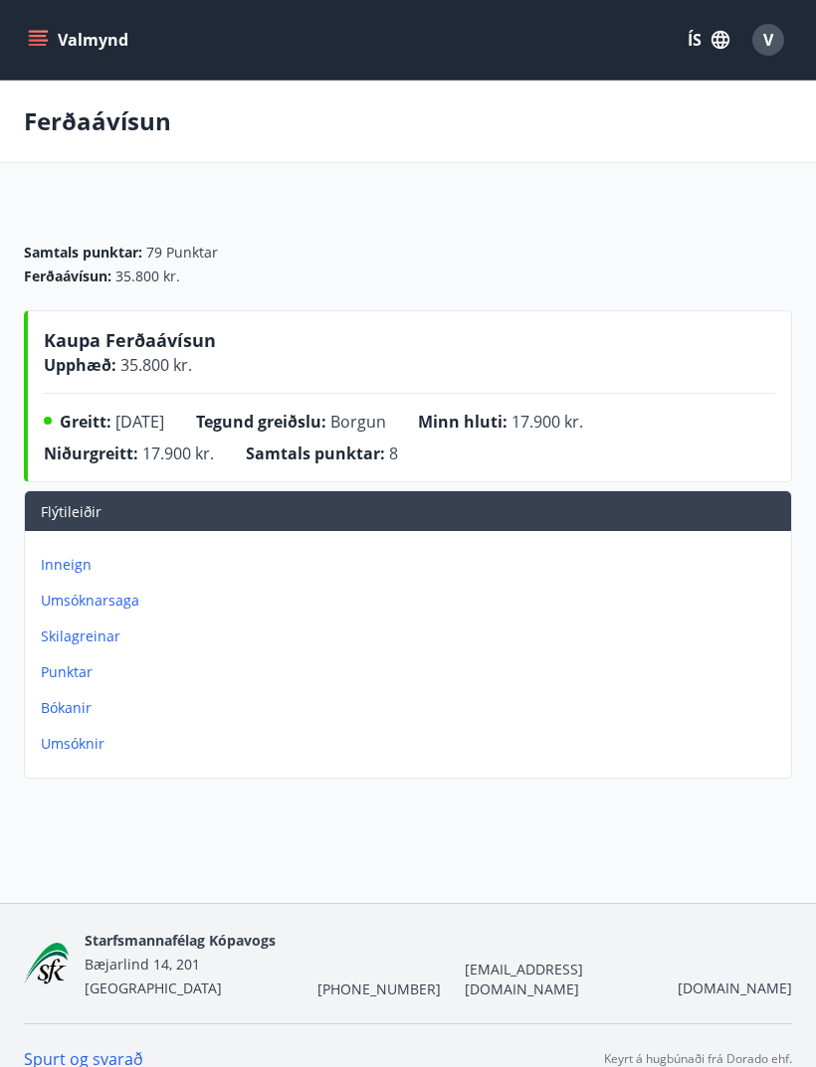
click at [87, 741] on p "Umsóknir" at bounding box center [412, 744] width 742 height 20
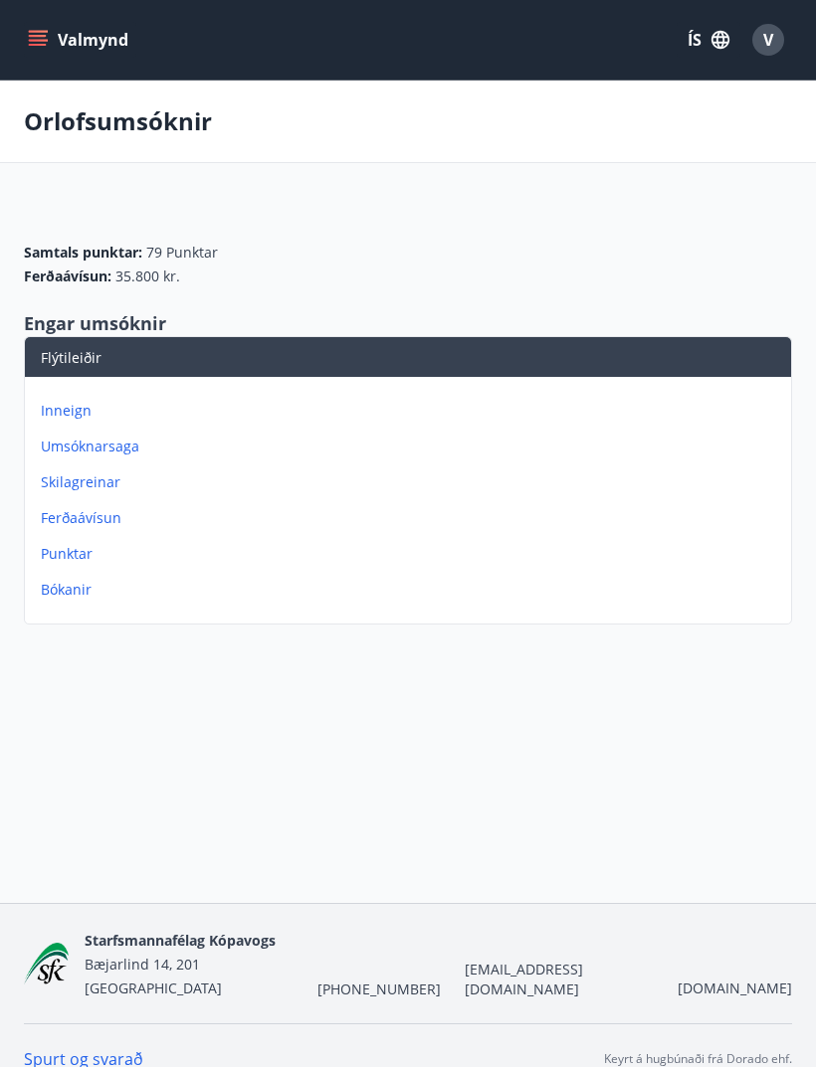
click at [99, 527] on p "Ferðaávísun" at bounding box center [412, 518] width 742 height 20
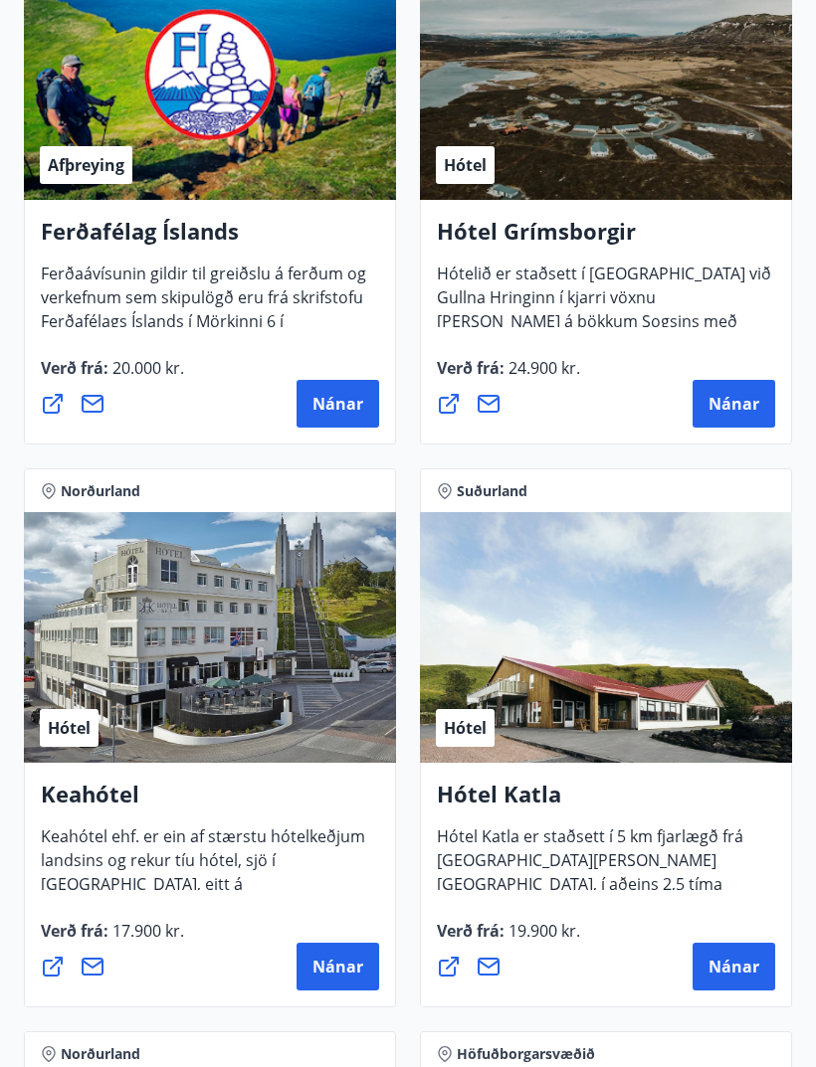
scroll to position [1183, 0]
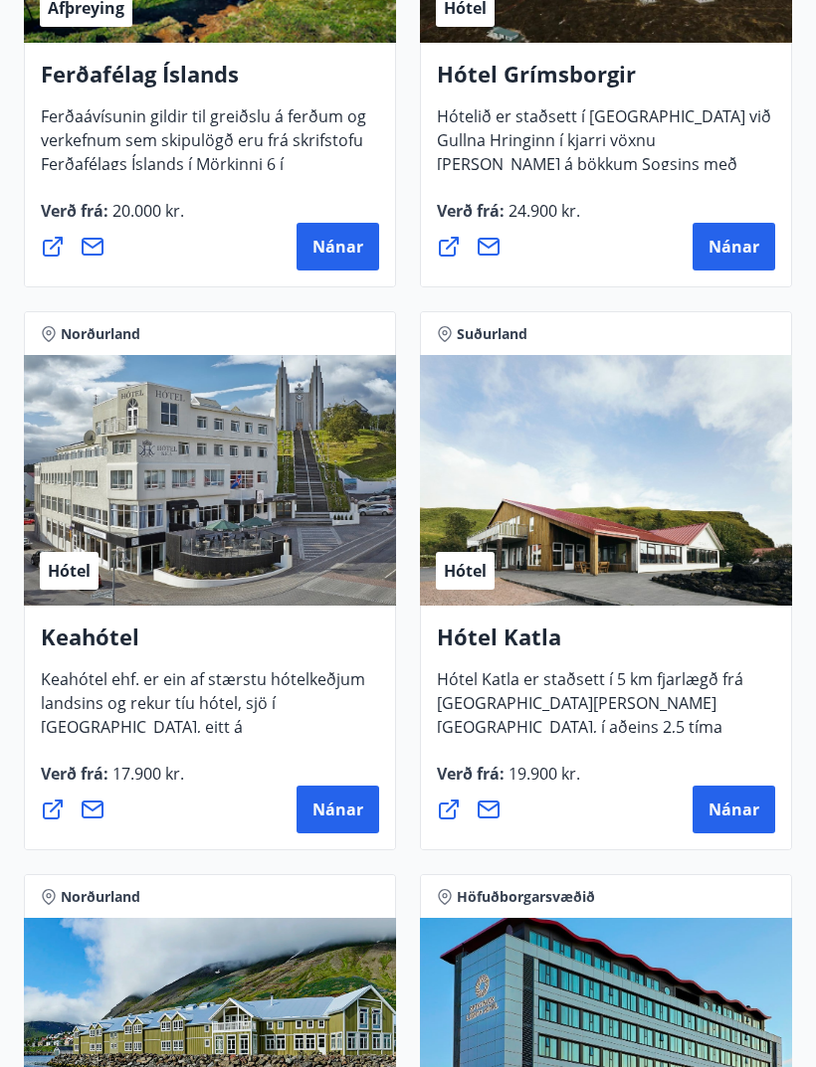
click at [314, 494] on div "Hótel" at bounding box center [210, 480] width 372 height 251
click at [275, 687] on span "Keahótel ehf. er ein af stærstu hótelkeðjum landsins og rekur tíu hótel, sjö í …" at bounding box center [203, 747] width 325 height 157
click at [347, 820] on span "Nánar" at bounding box center [337, 810] width 51 height 22
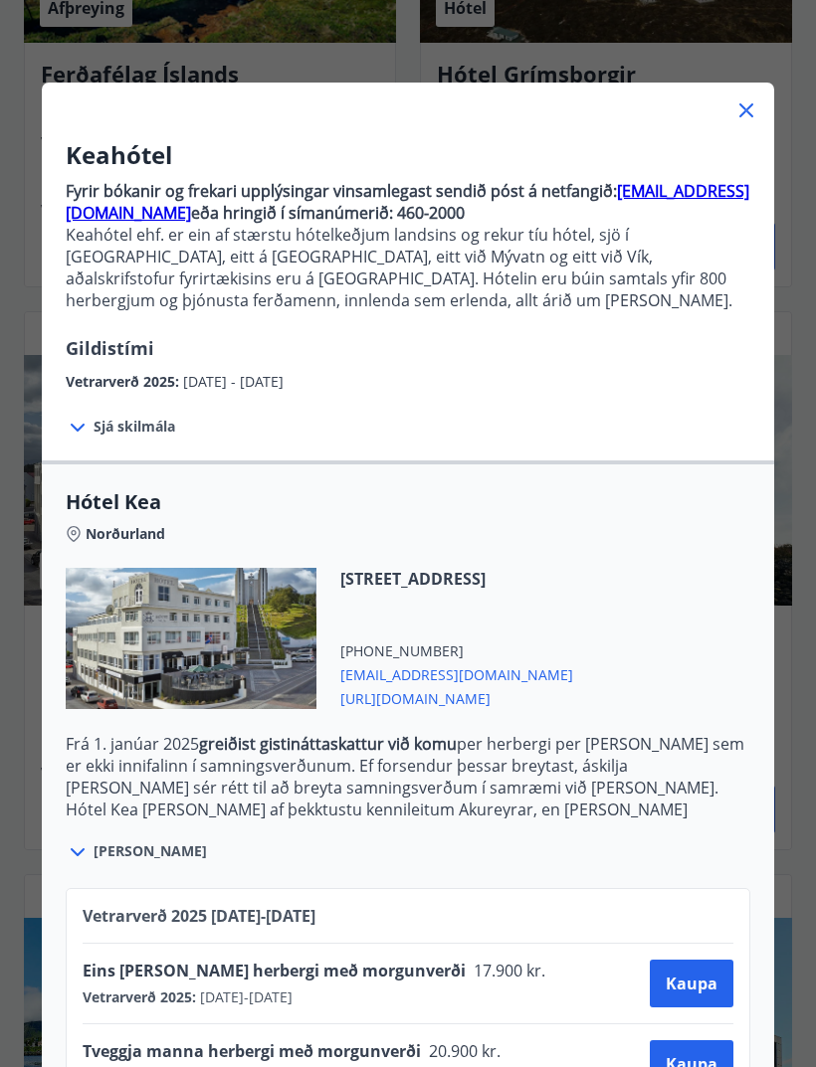
scroll to position [35, 0]
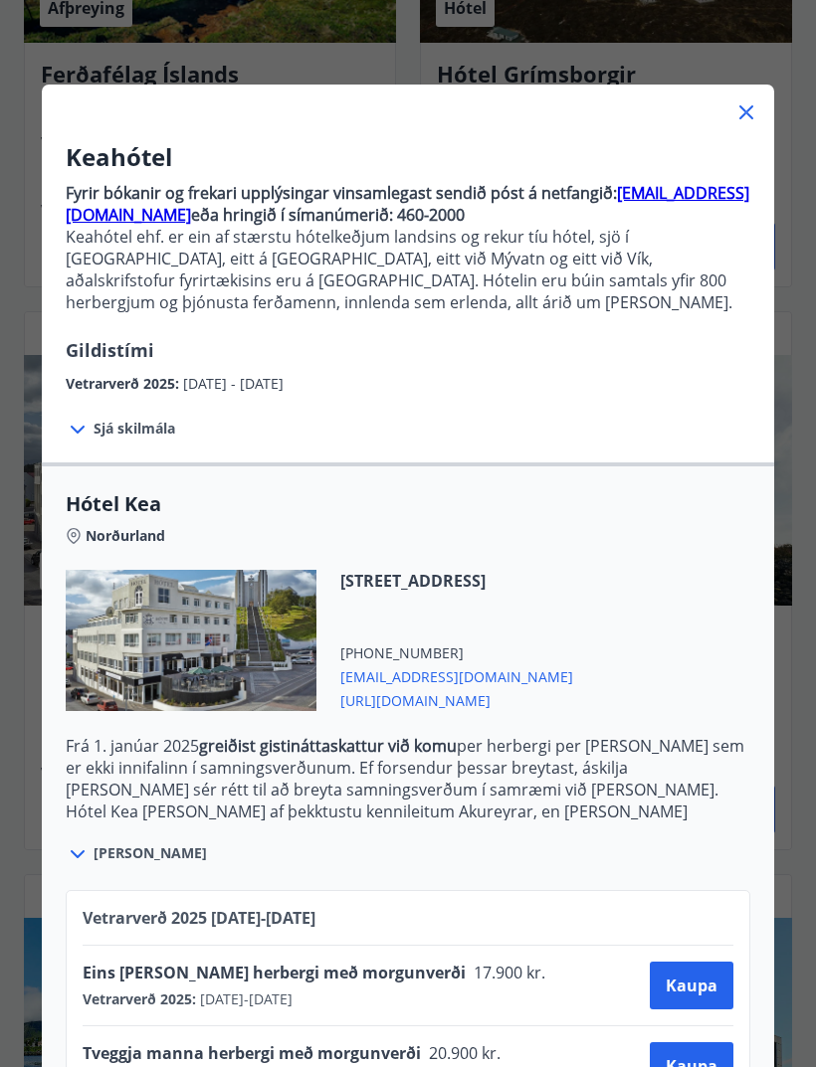
click at [747, 117] on icon at bounding box center [746, 112] width 24 height 24
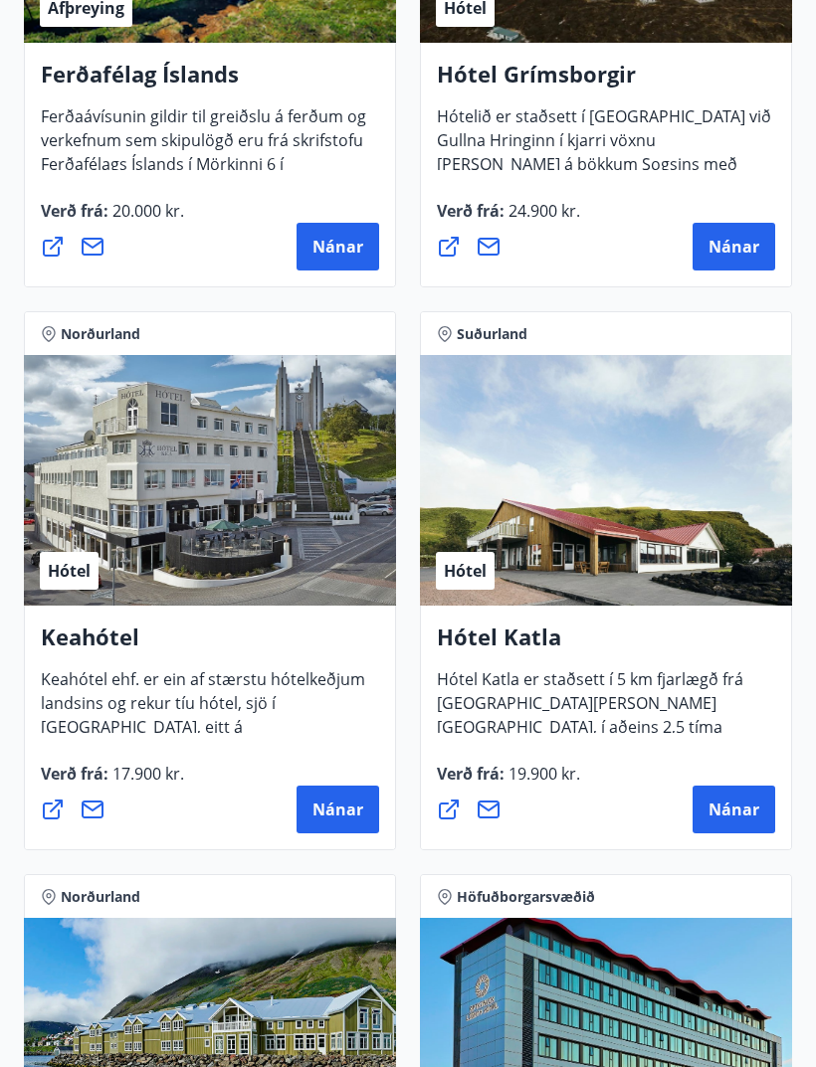
click at [310, 708] on span "Keahótel ehf. er ein af stærstu hótelkeðjum landsins og rekur tíu hótel, sjö í …" at bounding box center [203, 747] width 325 height 157
click at [361, 787] on button "Nánar" at bounding box center [337, 810] width 83 height 48
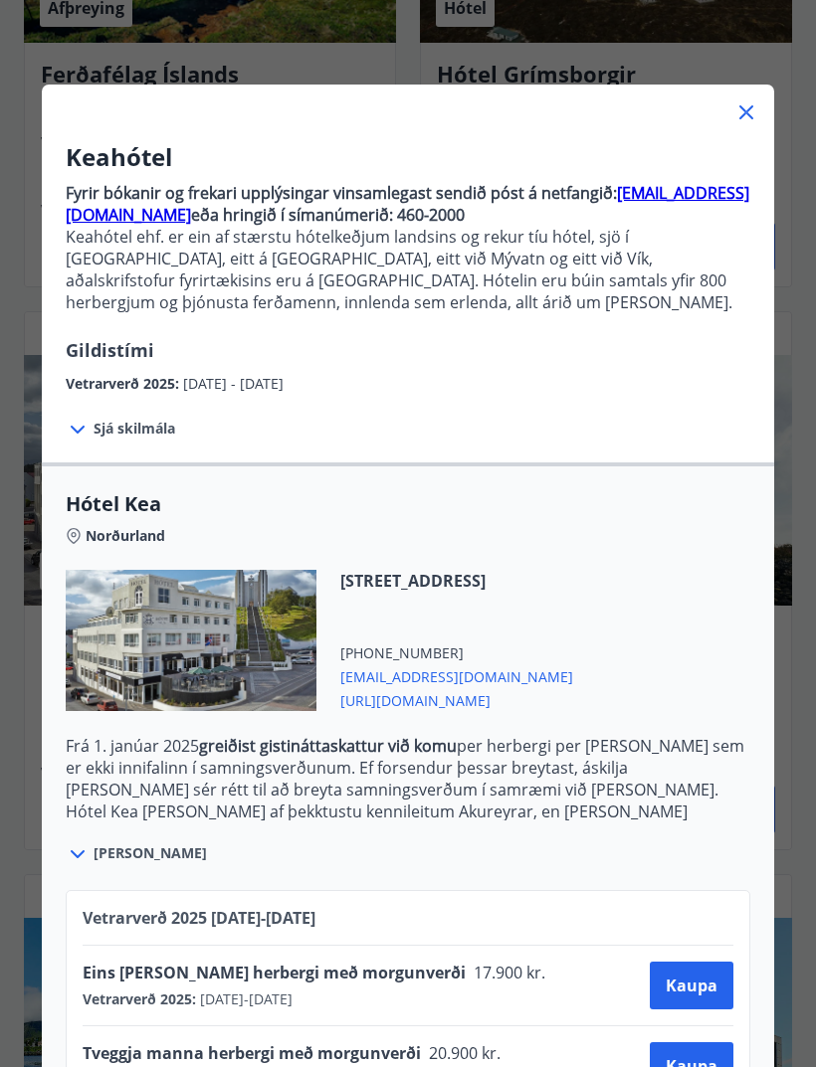
click at [713, 1002] on button "Kaupa" at bounding box center [692, 986] width 84 height 48
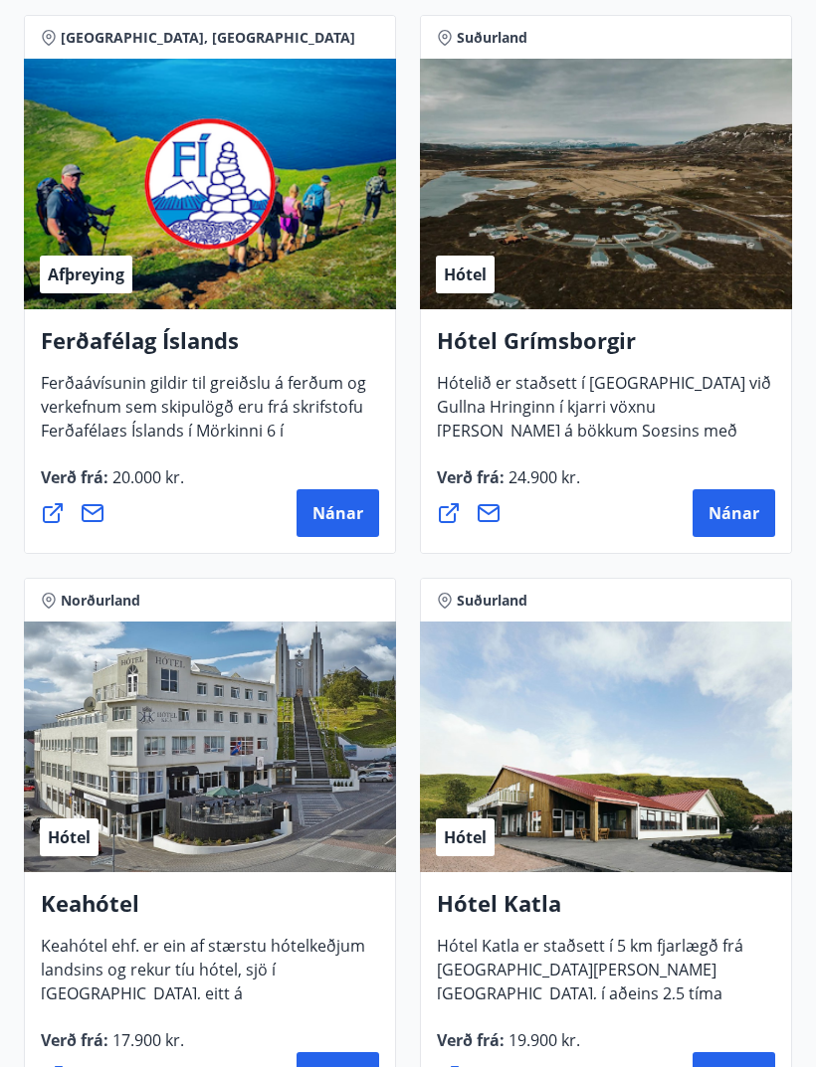
scroll to position [1035, 0]
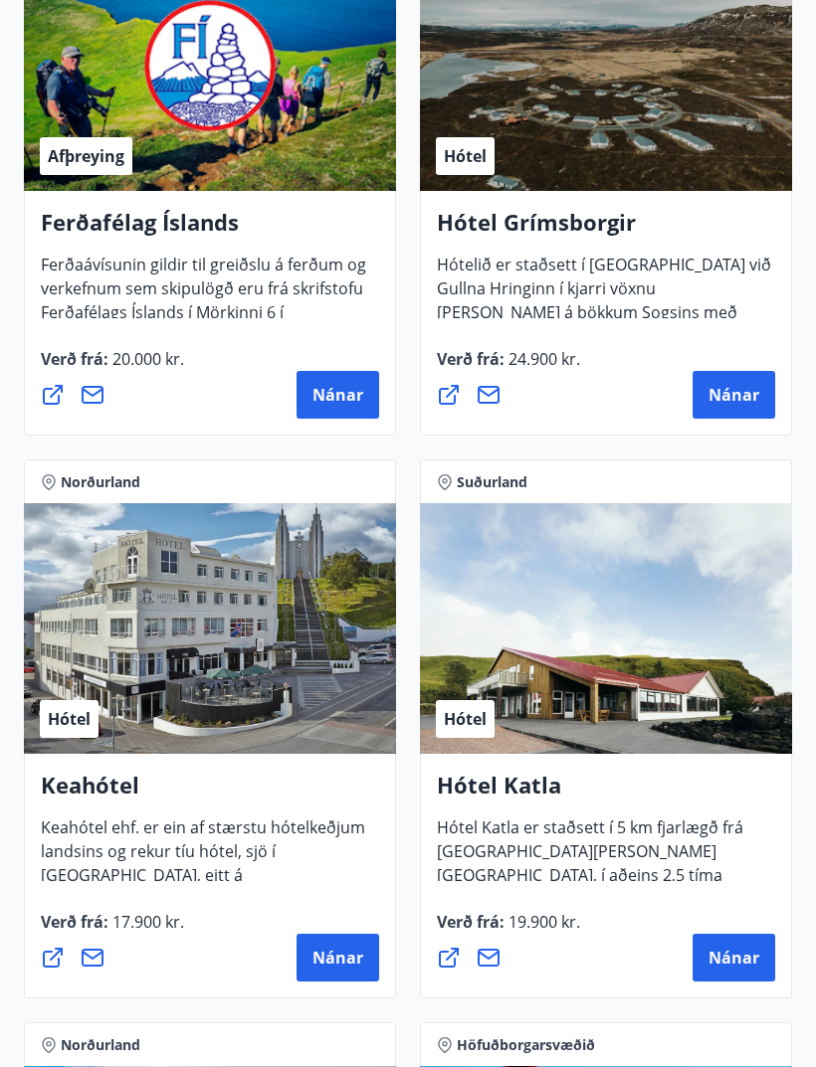
click at [180, 660] on div "Hótel" at bounding box center [210, 628] width 372 height 251
click at [308, 936] on button "Nánar" at bounding box center [337, 958] width 83 height 48
